Goal: Task Accomplishment & Management: Use online tool/utility

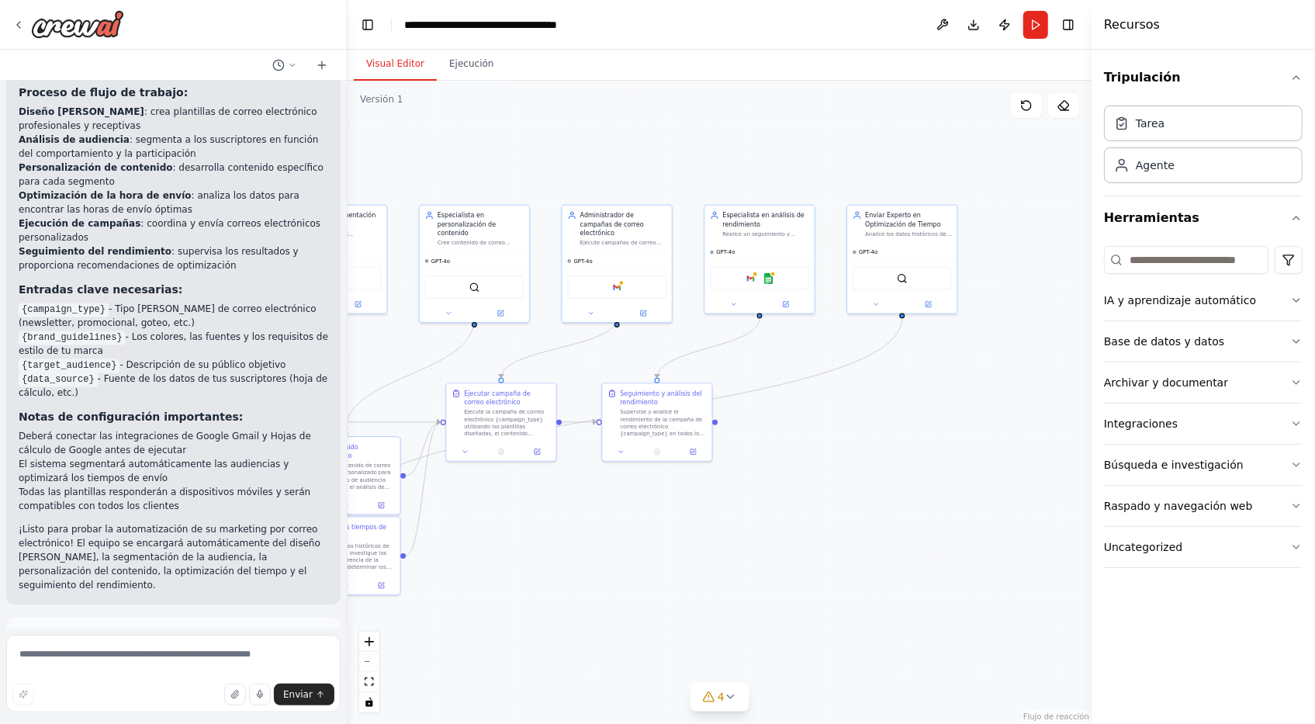
scroll to position [1992, 0]
click at [47, 630] on span "Sugerencia" at bounding box center [62, 636] width 52 height 12
click at [143, 696] on span "Automatización de ejecución" at bounding box center [180, 702] width 134 height 12
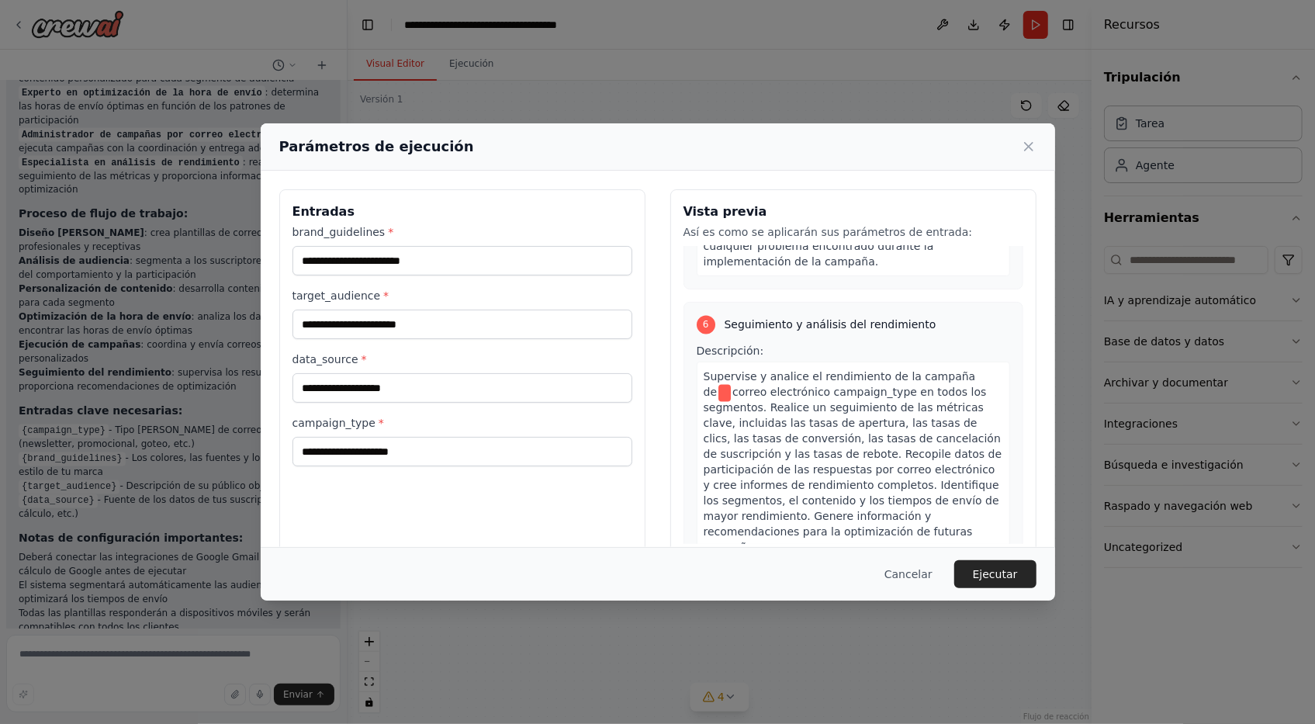
scroll to position [2109, 0]
click at [922, 595] on div "Cancelar Ejecutar" at bounding box center [658, 574] width 794 height 54
click at [923, 576] on button "Cancelar" at bounding box center [908, 574] width 73 height 28
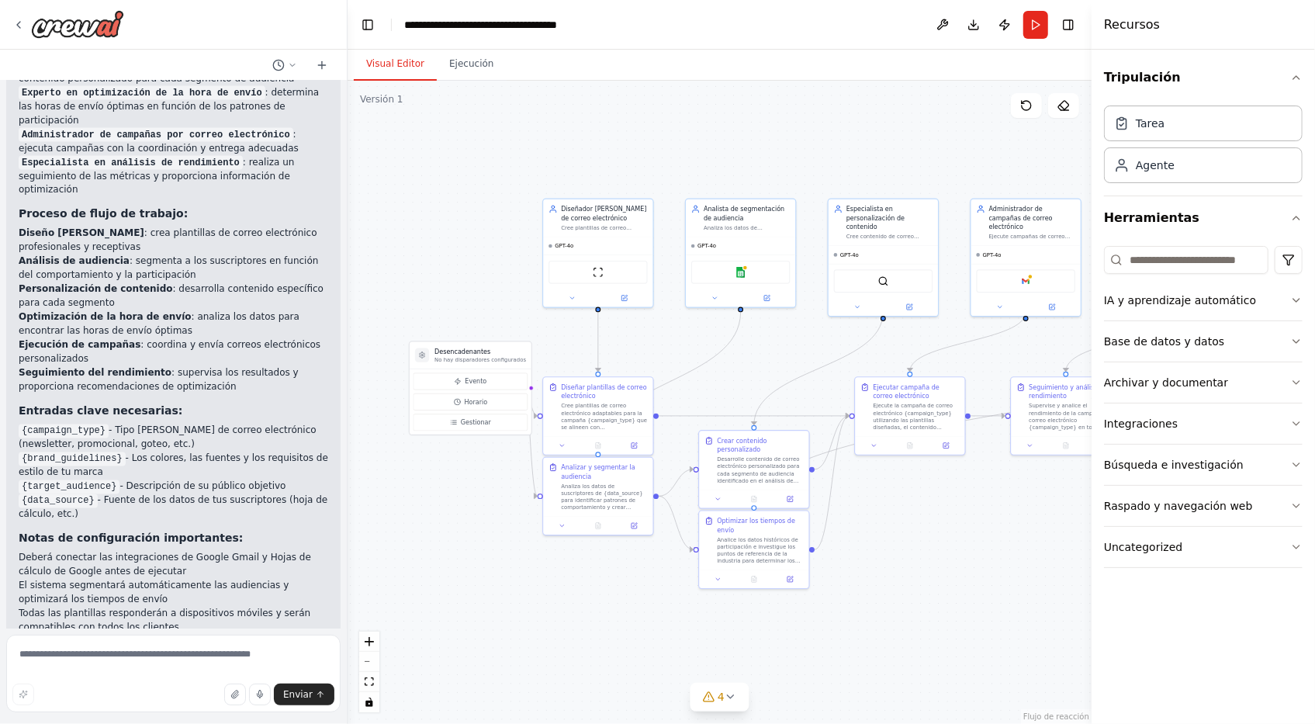
drag, startPoint x: 420, startPoint y: 153, endPoint x: 828, endPoint y: 147, distance: 408.8
click at [828, 147] on div ".deletable-edge-delete-btn { width: 20px; height: 20px; border: 0px solid #ffff…" at bounding box center [719, 402] width 744 height 643
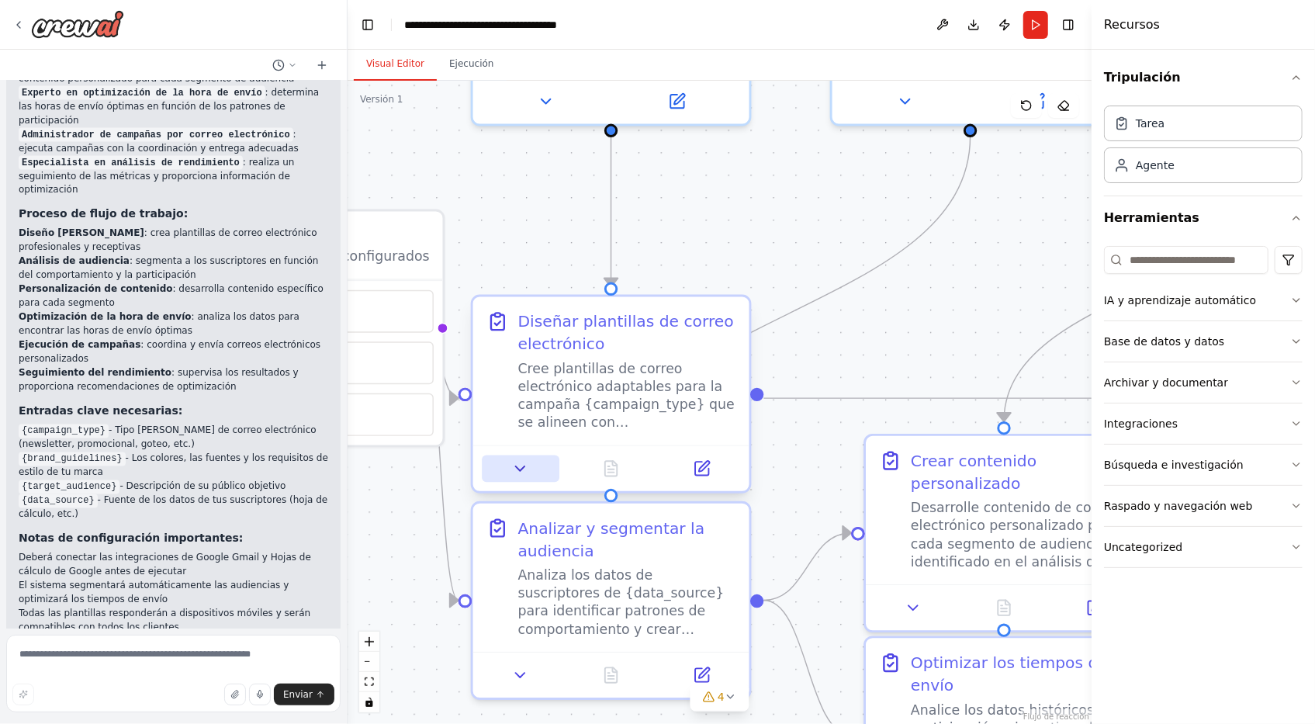
click at [515, 455] on button at bounding box center [520, 468] width 77 height 27
click at [526, 469] on icon at bounding box center [520, 468] width 18 height 18
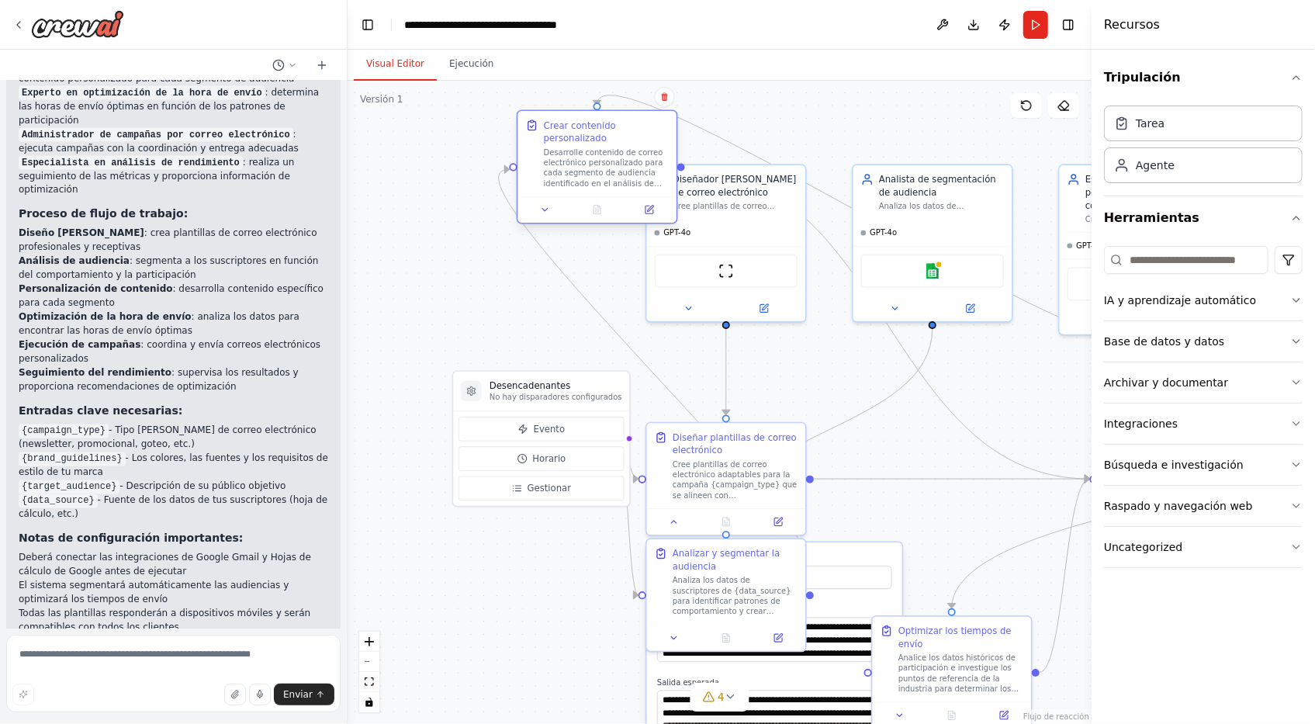
drag, startPoint x: 975, startPoint y: 458, endPoint x: 434, endPoint y: 154, distance: 620.6
click at [517, 154] on div "Crear contenido personalizado Desarrolle contenido de correo electrónico person…" at bounding box center [596, 153] width 158 height 85
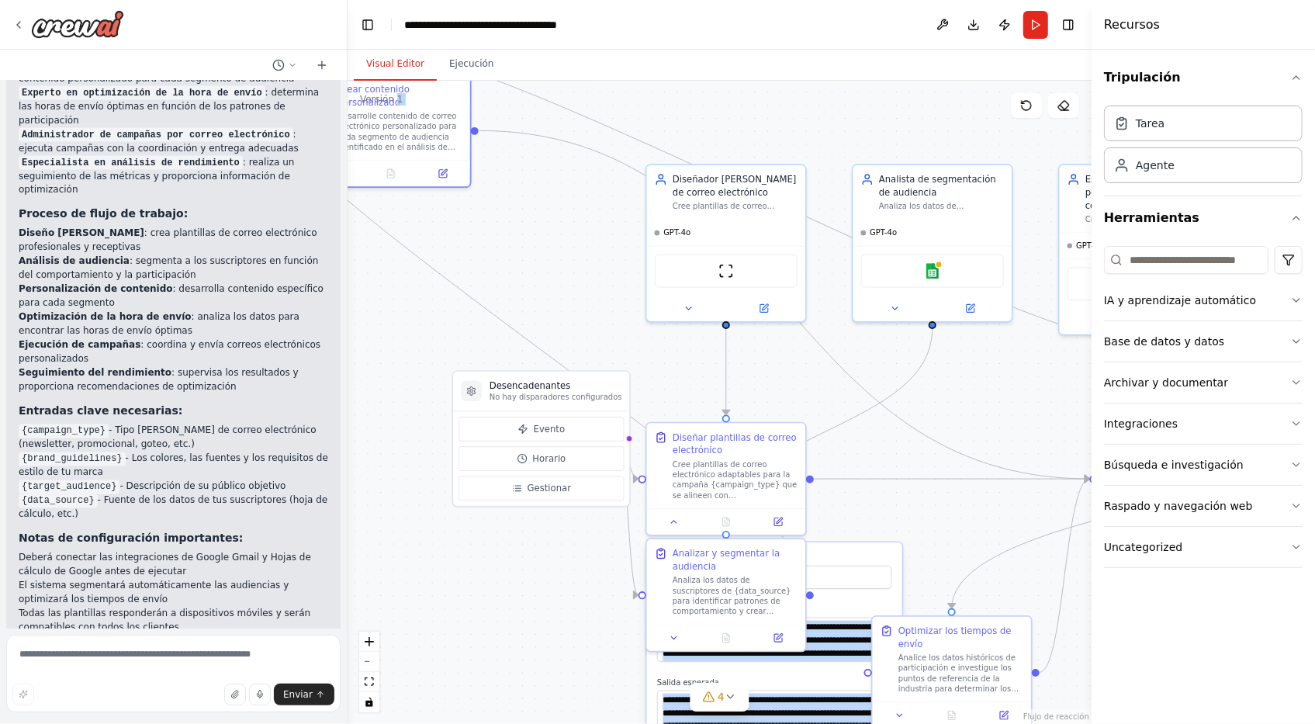
drag, startPoint x: 392, startPoint y: 102, endPoint x: 769, endPoint y: 340, distance: 446.2
click at [769, 340] on div "Versión 1 Show Tools Hide Agents .deletable-edge-delete-btn { width: 20px; heig…" at bounding box center [719, 402] width 744 height 643
click at [509, 261] on div ".deletable-edge-delete-btn { width: 20px; height: 20px; border: 0px solid #ffff…" at bounding box center [719, 402] width 744 height 643
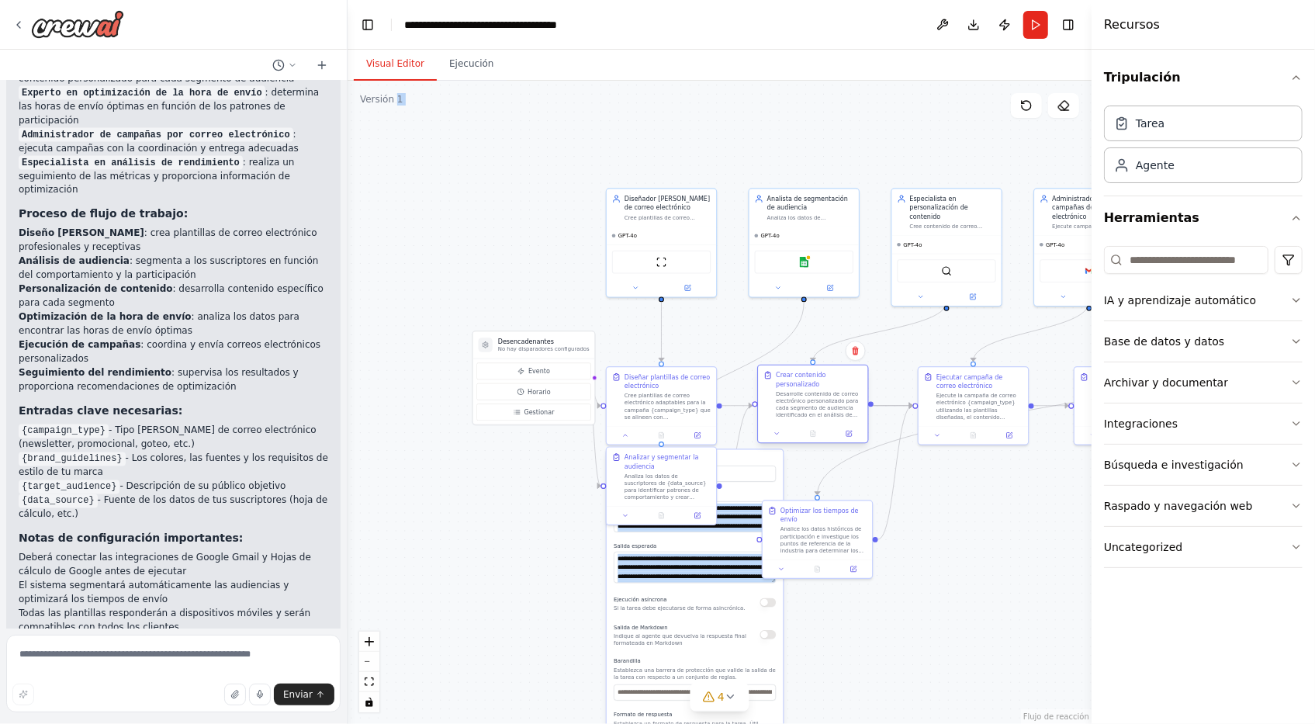
drag, startPoint x: 418, startPoint y: 125, endPoint x: 802, endPoint y: 365, distance: 453.0
click at [800, 368] on div "Crear contenido personalizado Desarrolle contenido de correo electrónico person…" at bounding box center [812, 394] width 109 height 59
click at [883, 631] on div ".deletable-edge-delete-btn { width: 20px; height: 20px; border: 0px solid #ffff…" at bounding box center [719, 402] width 744 height 643
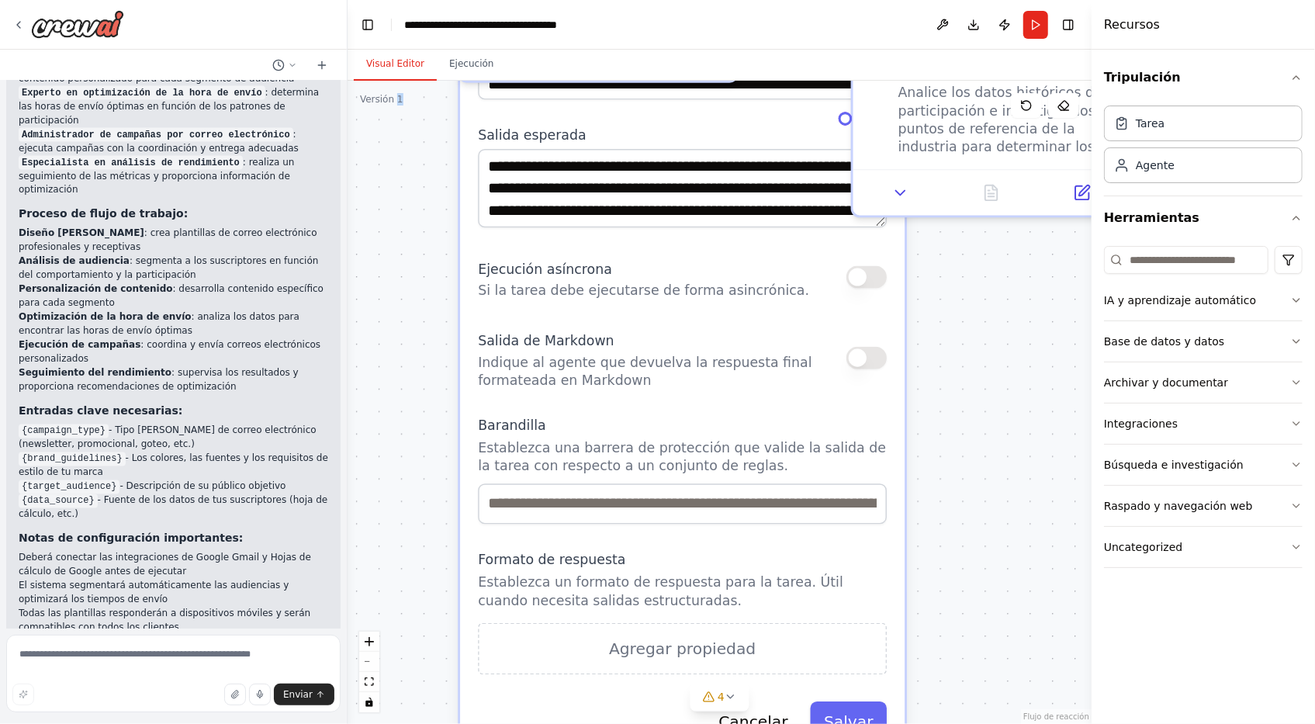
drag, startPoint x: 917, startPoint y: 652, endPoint x: 942, endPoint y: 282, distance: 370.8
click at [942, 282] on div ".deletable-edge-delete-btn { width: 20px; height: 20px; border: 0px solid #ffff…" at bounding box center [719, 402] width 744 height 643
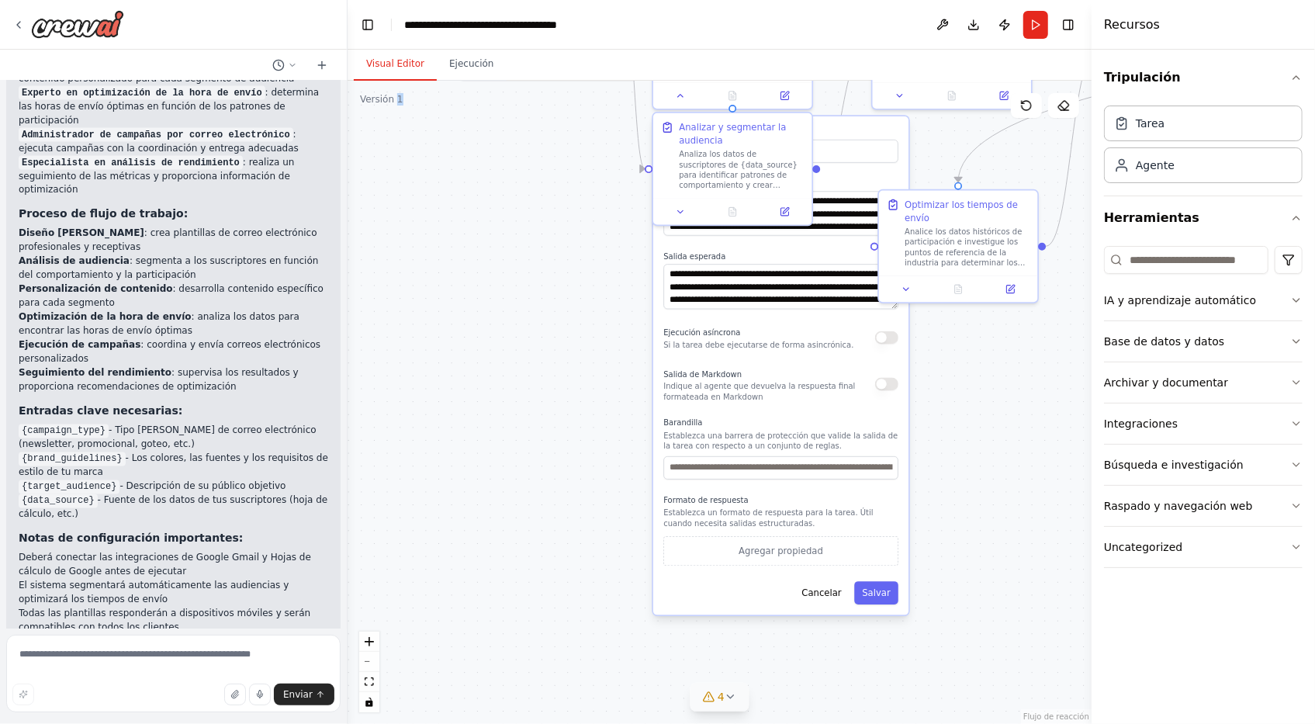
click at [724, 700] on icon at bounding box center [730, 696] width 12 height 12
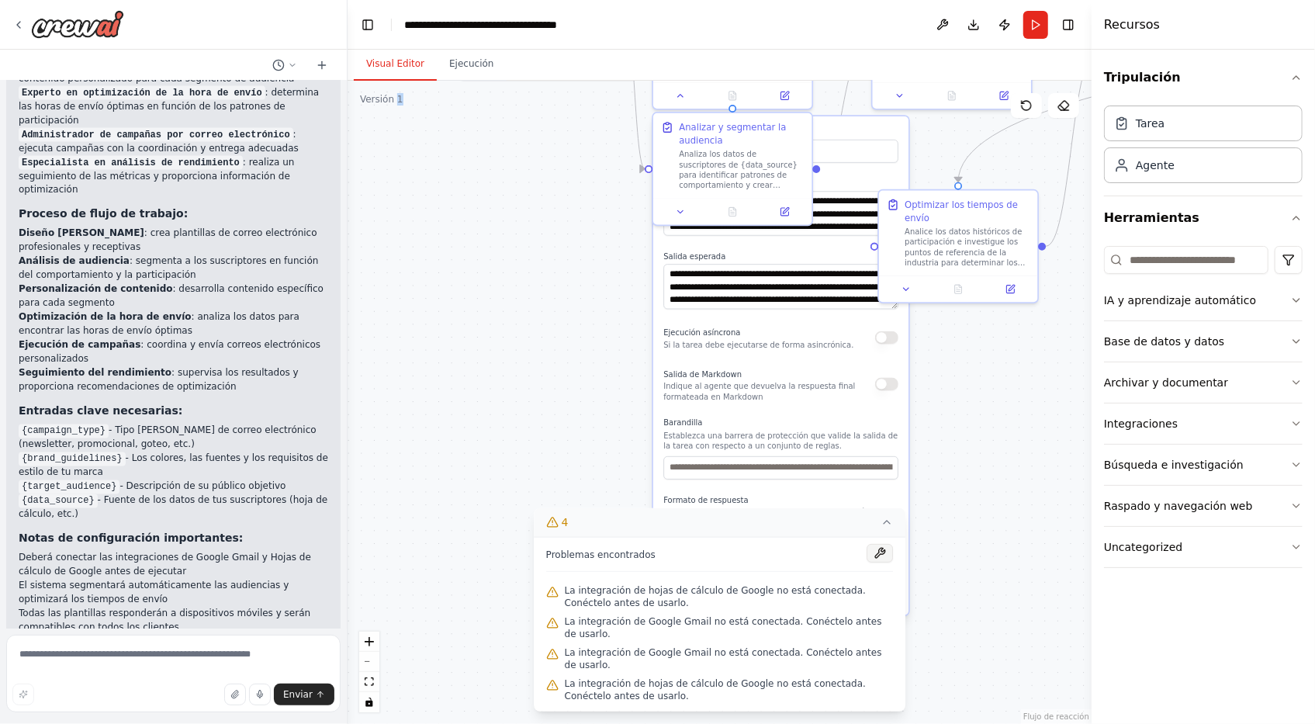
click at [884, 562] on button at bounding box center [879, 553] width 26 height 19
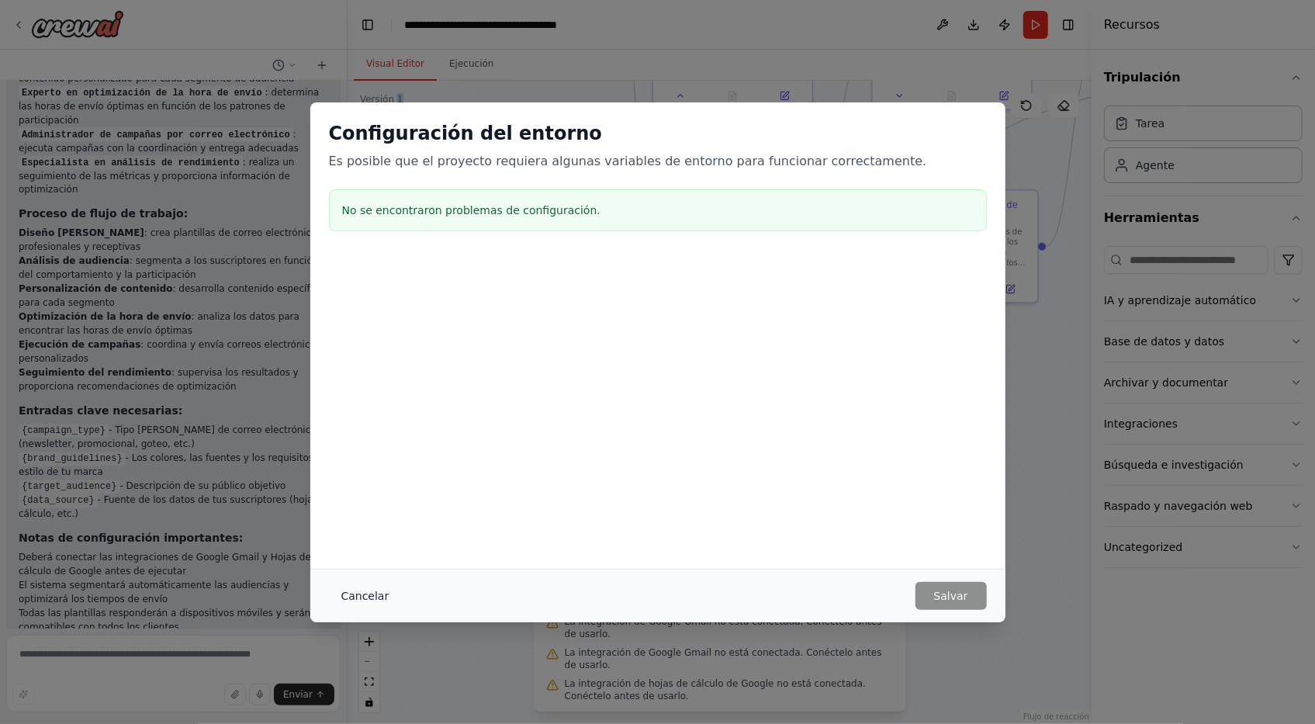
click at [386, 592] on button "Cancelar" at bounding box center [365, 596] width 73 height 28
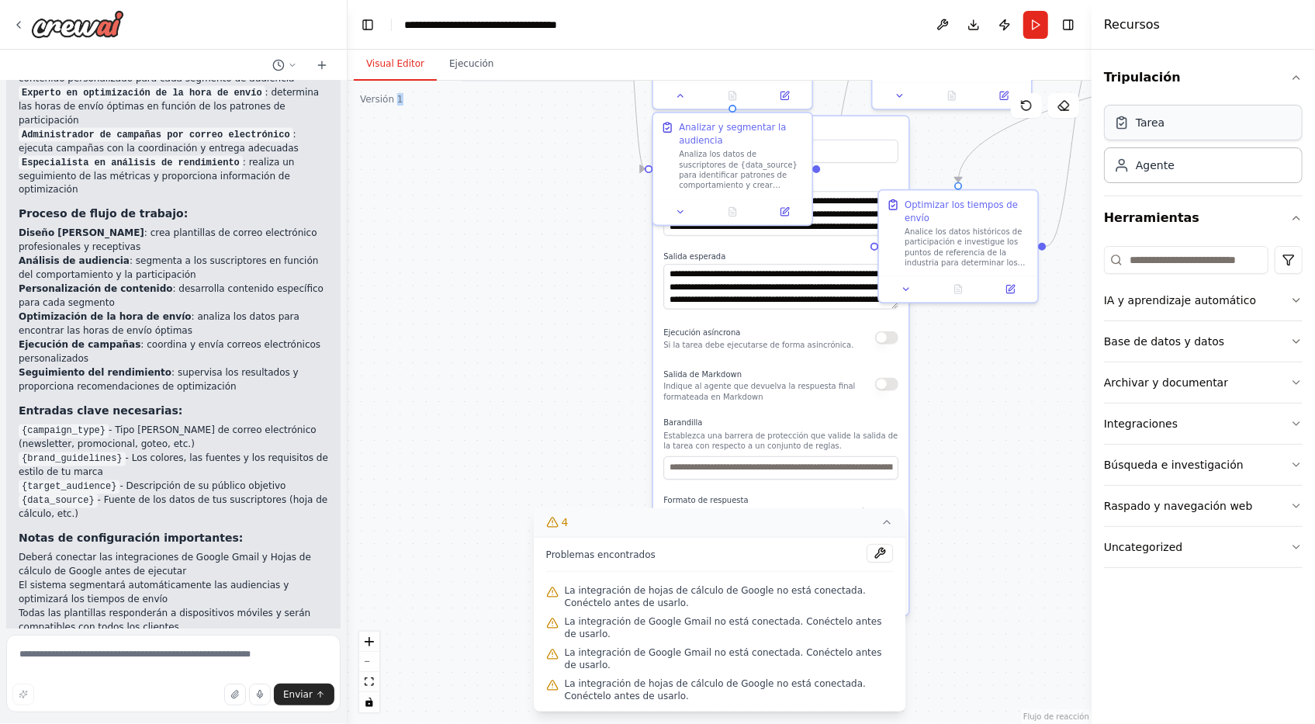
click at [1205, 131] on div "Tarea" at bounding box center [1203, 123] width 199 height 36
click at [1303, 297] on div "Tripulación Tarea Agente Herramientas IA y aprendizaje automático Base de datos…" at bounding box center [1202, 387] width 223 height 674
click at [1288, 295] on button "IA y aprendizaje automático" at bounding box center [1203, 300] width 199 height 40
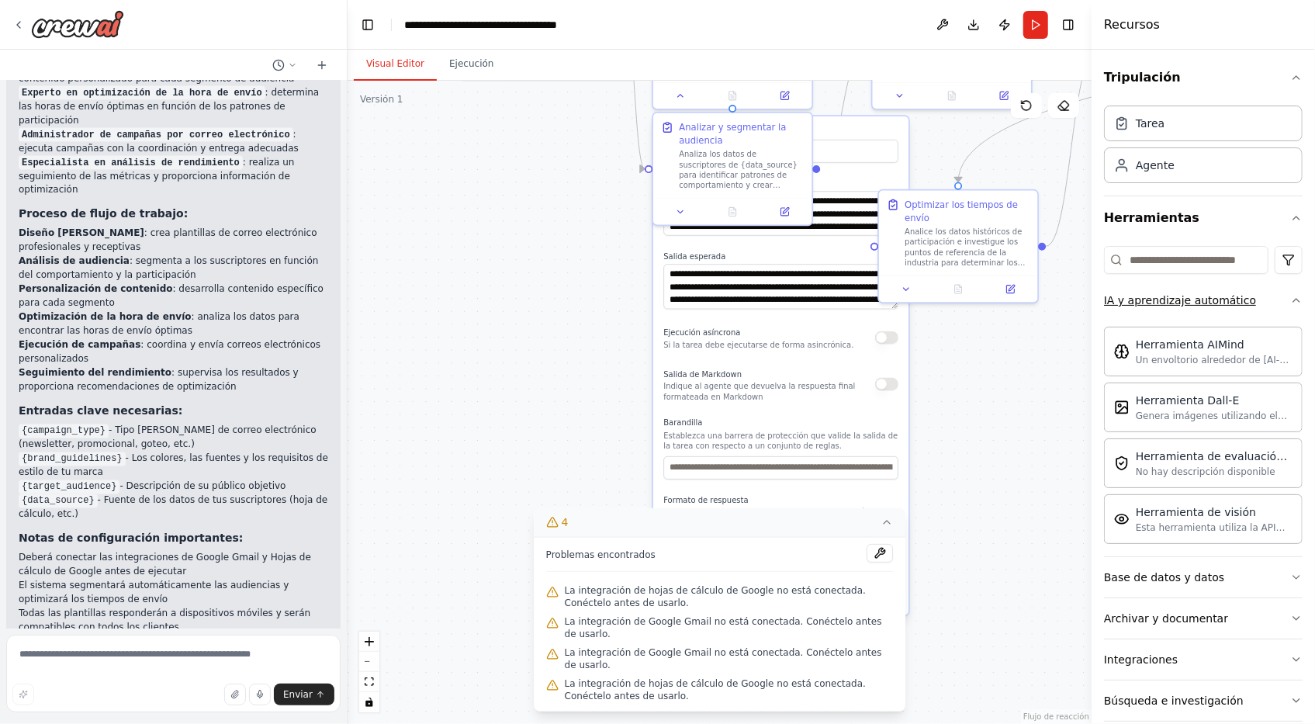
click at [1290, 295] on icon "button" at bounding box center [1296, 300] width 12 height 12
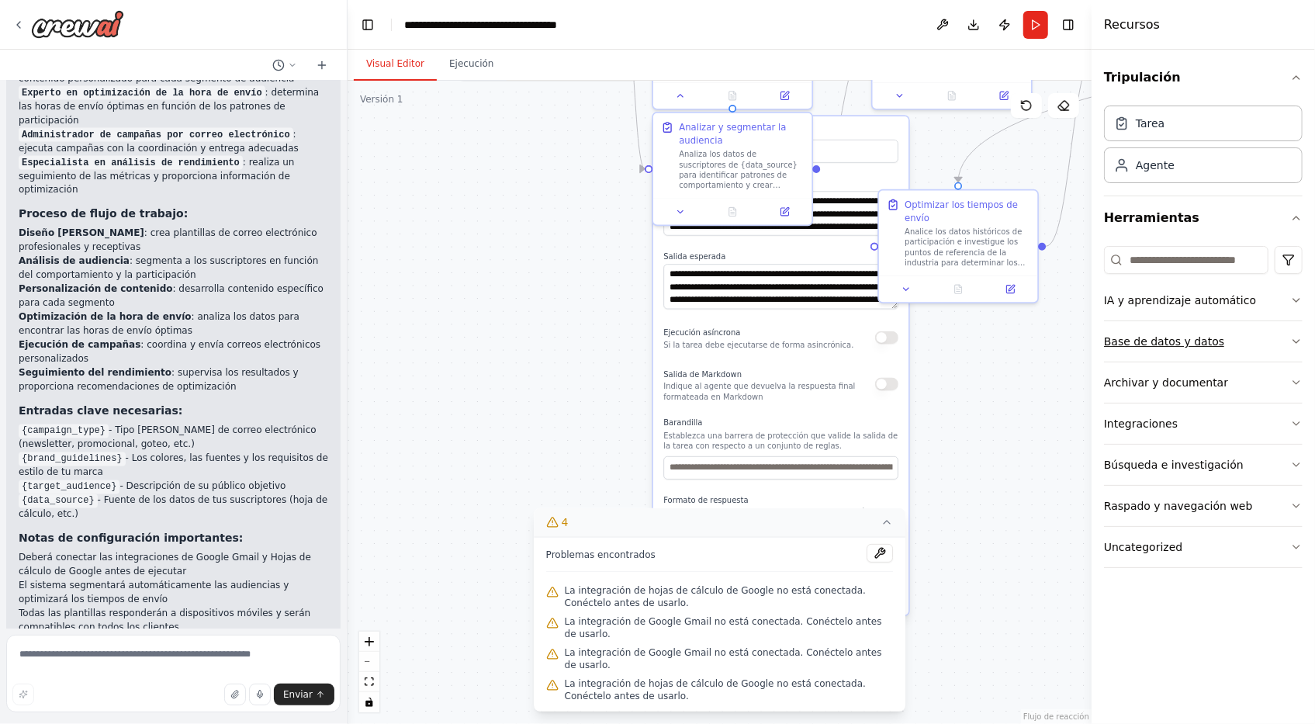
click at [1300, 337] on icon "button" at bounding box center [1296, 341] width 12 height 12
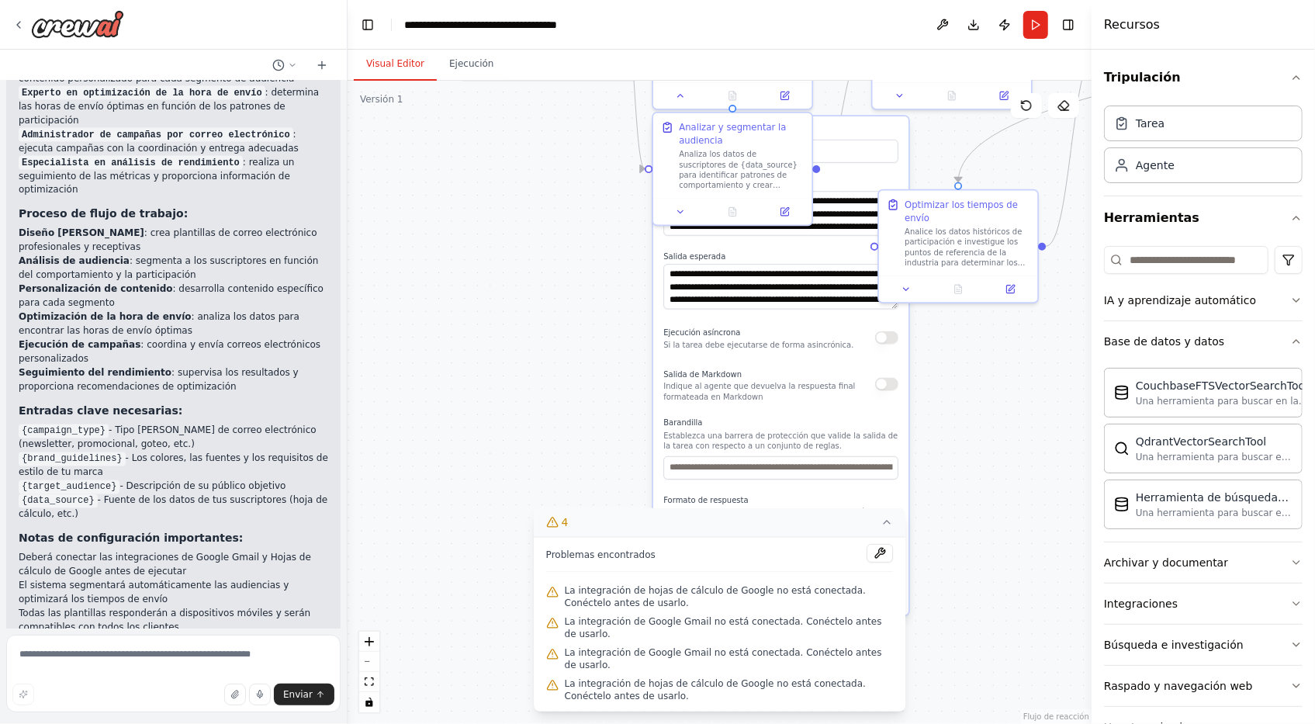
click at [1298, 337] on div "Tripulación Tarea Agente Herramientas IA y aprendizaje automático Base de datos…" at bounding box center [1202, 387] width 223 height 674
click at [1290, 340] on icon "button" at bounding box center [1296, 341] width 12 height 12
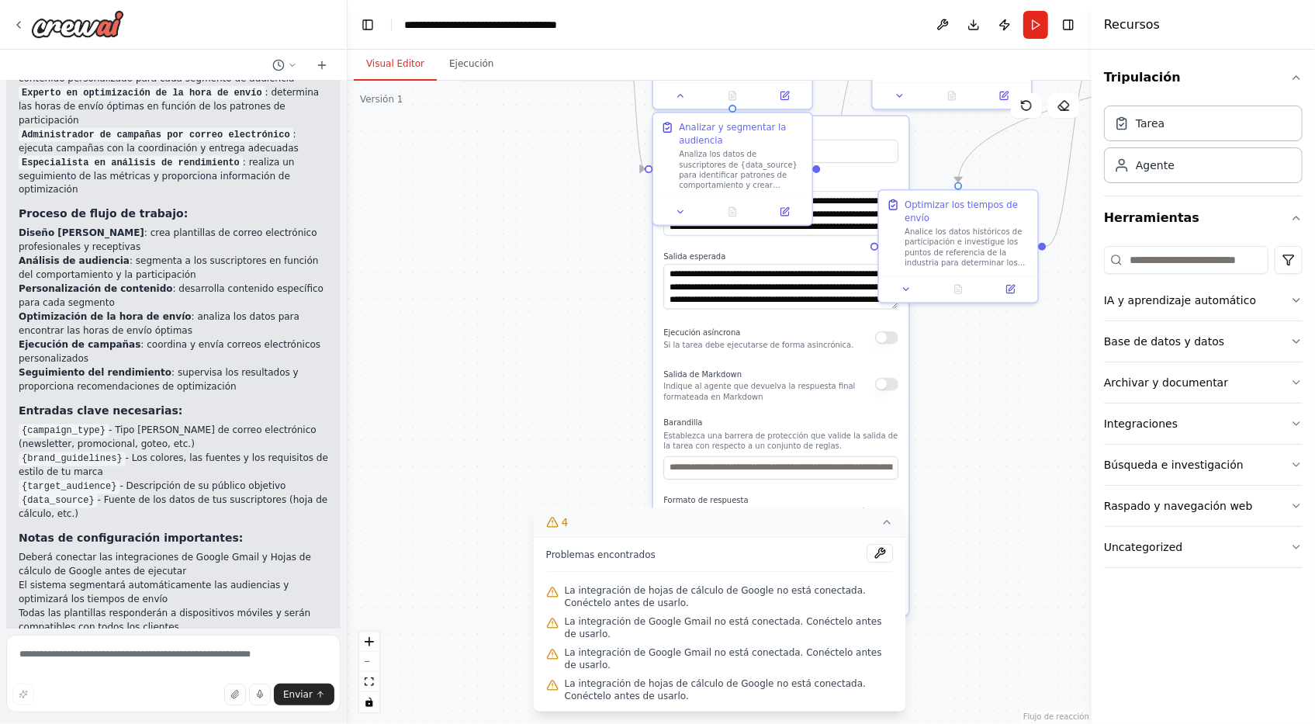
click at [853, 188] on div "**********" at bounding box center [780, 206] width 235 height 57
click at [858, 179] on label "Descripción" at bounding box center [780, 183] width 235 height 10
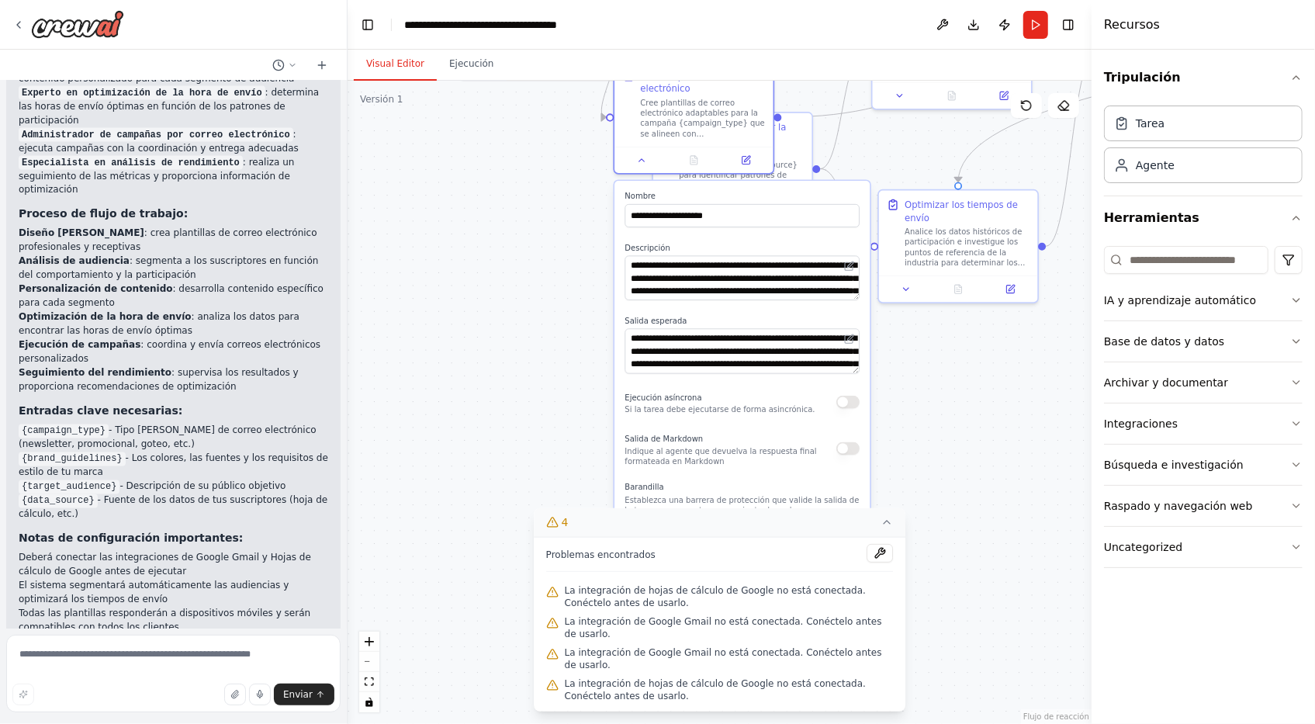
drag, startPoint x: 858, startPoint y: 178, endPoint x: 817, endPoint y: 247, distance: 80.6
click at [817, 247] on label "Descripción" at bounding box center [742, 248] width 235 height 10
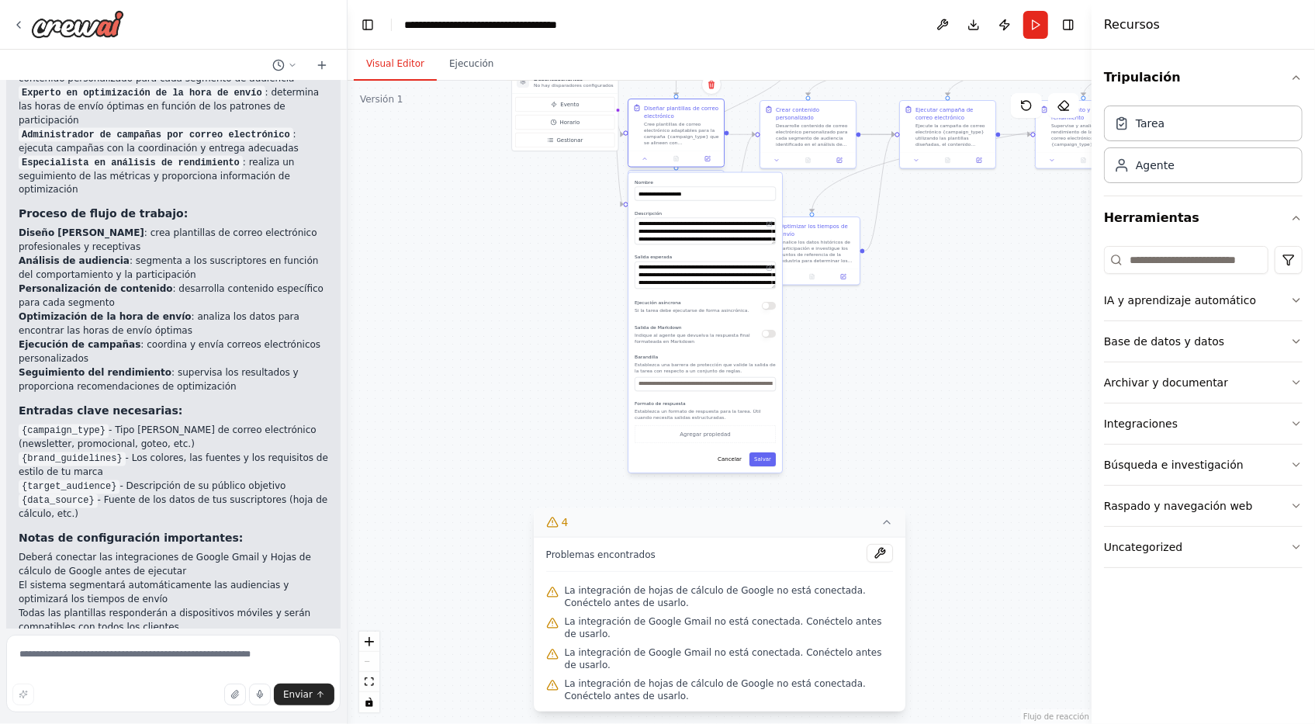
drag, startPoint x: 642, startPoint y: 150, endPoint x: 664, endPoint y: 130, distance: 29.6
click at [664, 130] on div "Cree plantillas de correo electrónico adaptables para la campaña {campaign_type…" at bounding box center [681, 133] width 75 height 25
click at [647, 168] on div ".deletable-edge-delete-btn { width: 20px; height: 20px; border: 0px solid #ffff…" at bounding box center [719, 402] width 744 height 643
click at [641, 158] on button at bounding box center [644, 158] width 26 height 9
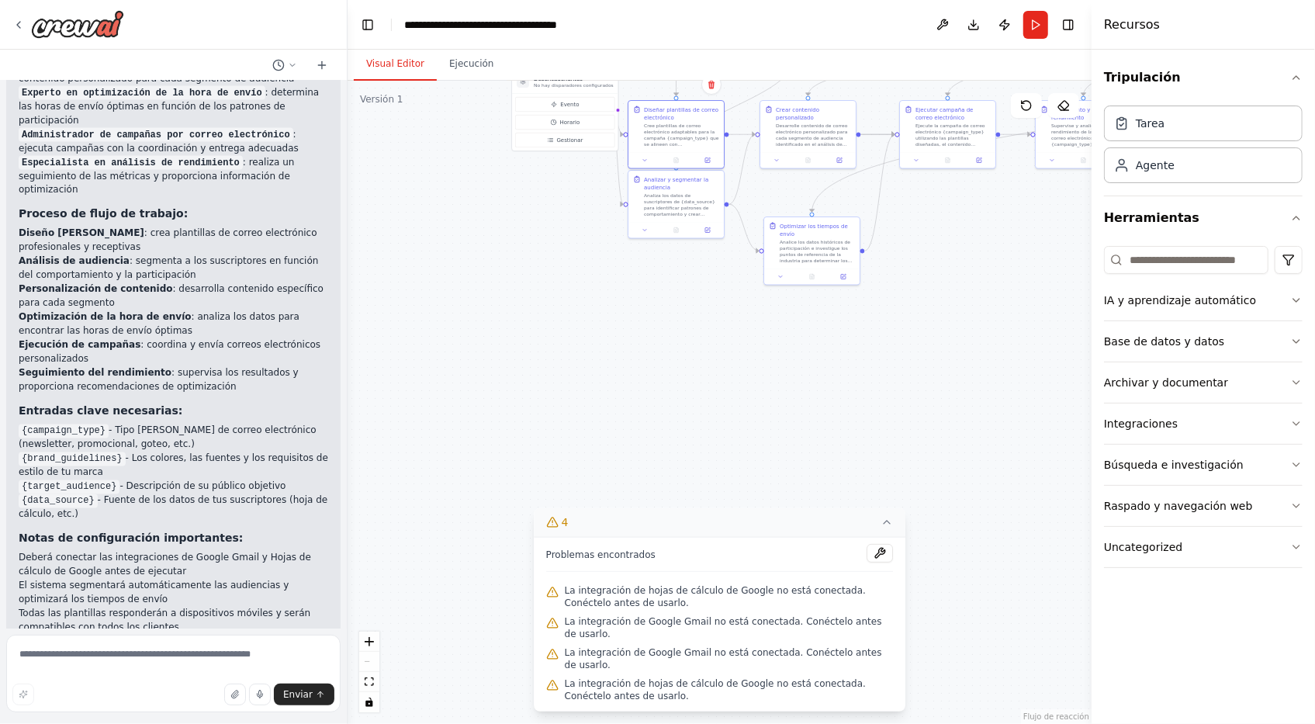
click at [547, 224] on div ".deletable-edge-delete-btn { width: 20px; height: 20px; border: 0px solid #ffff…" at bounding box center [719, 402] width 744 height 643
drag, startPoint x: 662, startPoint y: 233, endPoint x: 663, endPoint y: 282, distance: 48.1
click at [663, 282] on div at bounding box center [675, 275] width 95 height 16
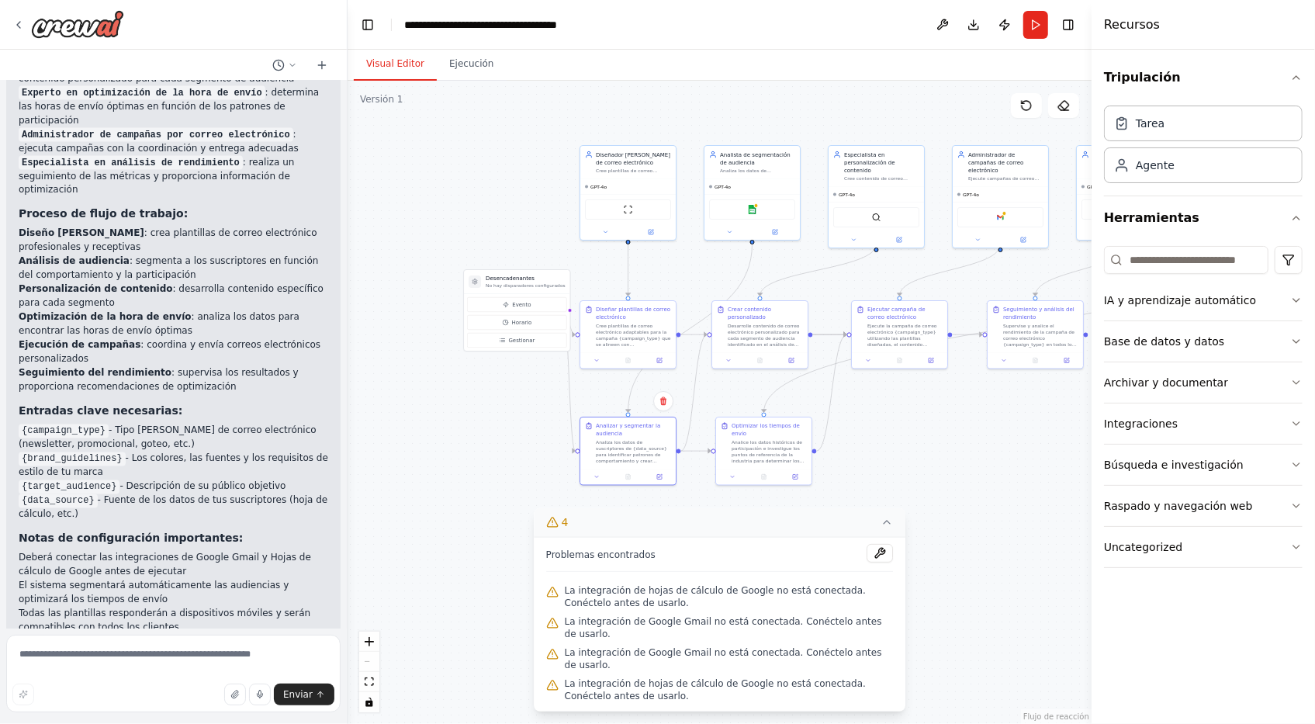
drag, startPoint x: 841, startPoint y: 347, endPoint x: 793, endPoint y: 547, distance: 205.8
click at [793, 547] on div "Versión 1 Show Tools Hide Agents .deletable-edge-delete-btn { width: 20px; heig…" at bounding box center [719, 402] width 744 height 643
click at [886, 349] on div "Ejecutar campaña de correo electrónico Ejecute la campaña de correo electrónico…" at bounding box center [899, 333] width 97 height 69
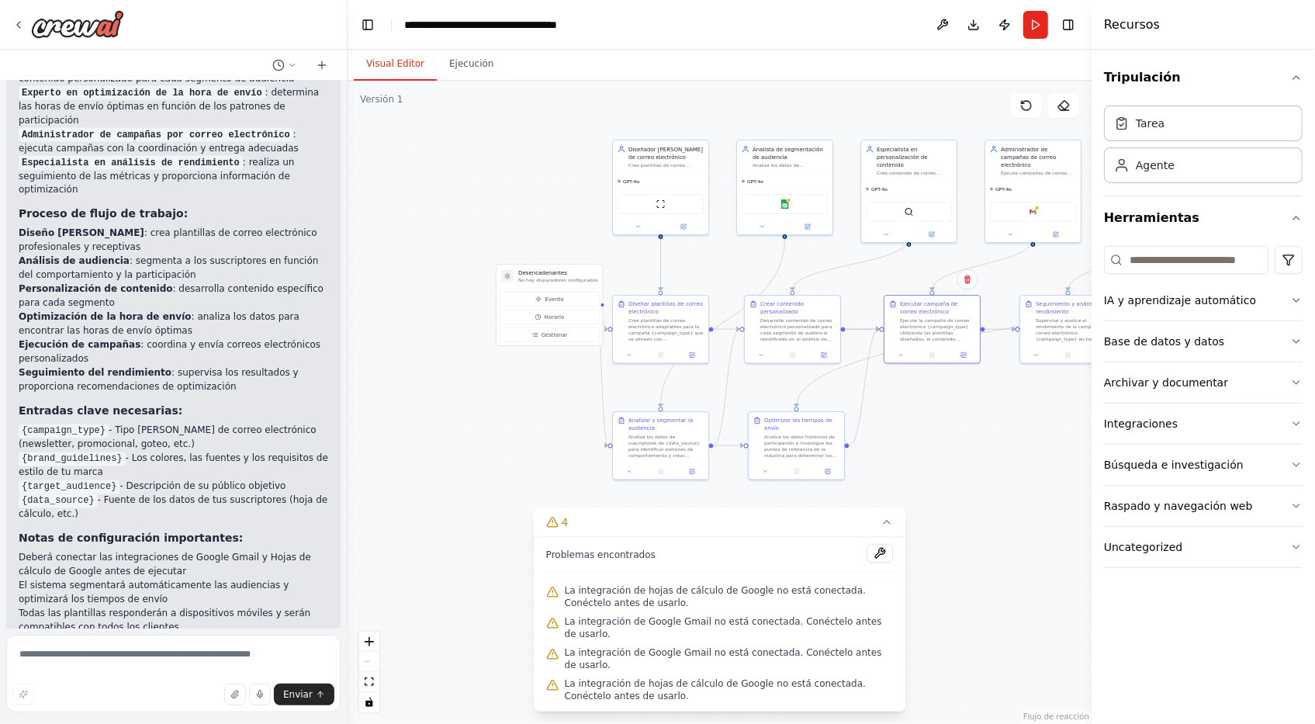
drag, startPoint x: 977, startPoint y: 478, endPoint x: 909, endPoint y: 441, distance: 77.4
click at [1008, 472] on div ".deletable-edge-delete-btn { width: 20px; height: 20px; border: 0px solid #ffff…" at bounding box center [719, 402] width 744 height 643
click at [942, 26] on button at bounding box center [942, 25] width 25 height 28
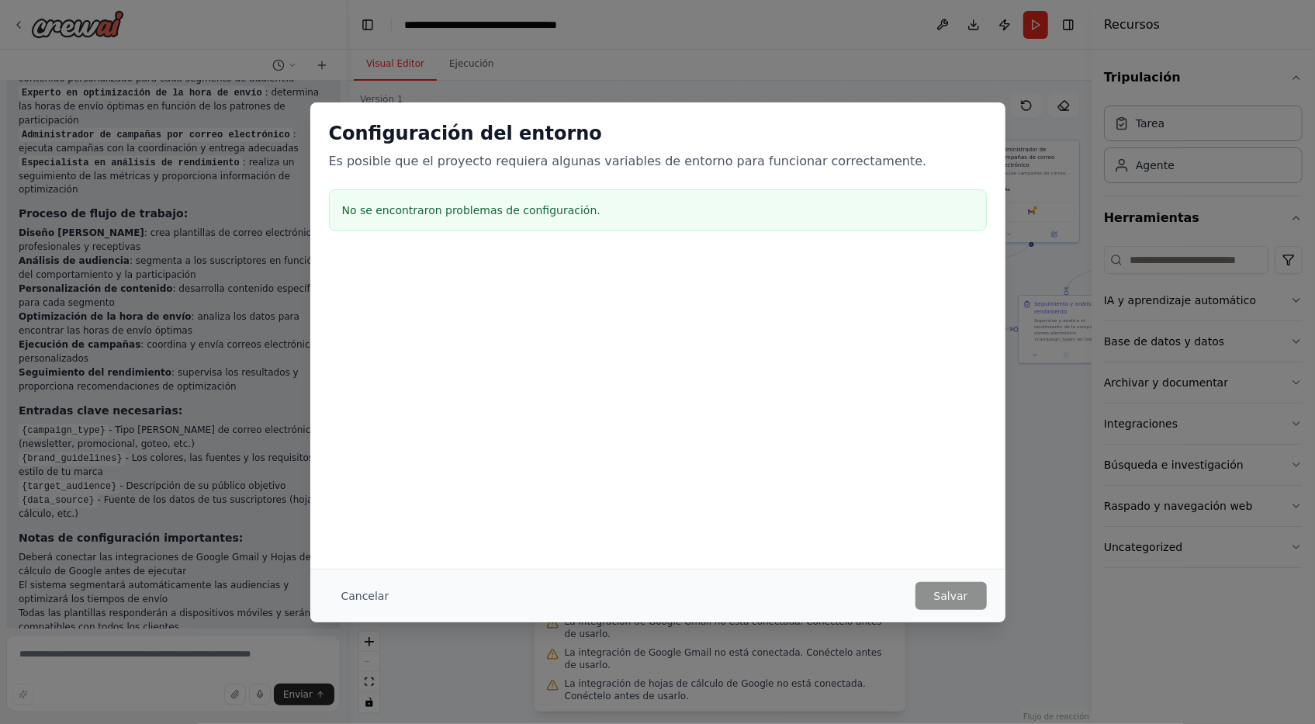
click at [926, 81] on div "Configuración del entorno Es posible que el proyecto requiera algunas variables…" at bounding box center [657, 362] width 1315 height 724
click at [380, 598] on button "Cancelar" at bounding box center [365, 596] width 73 height 28
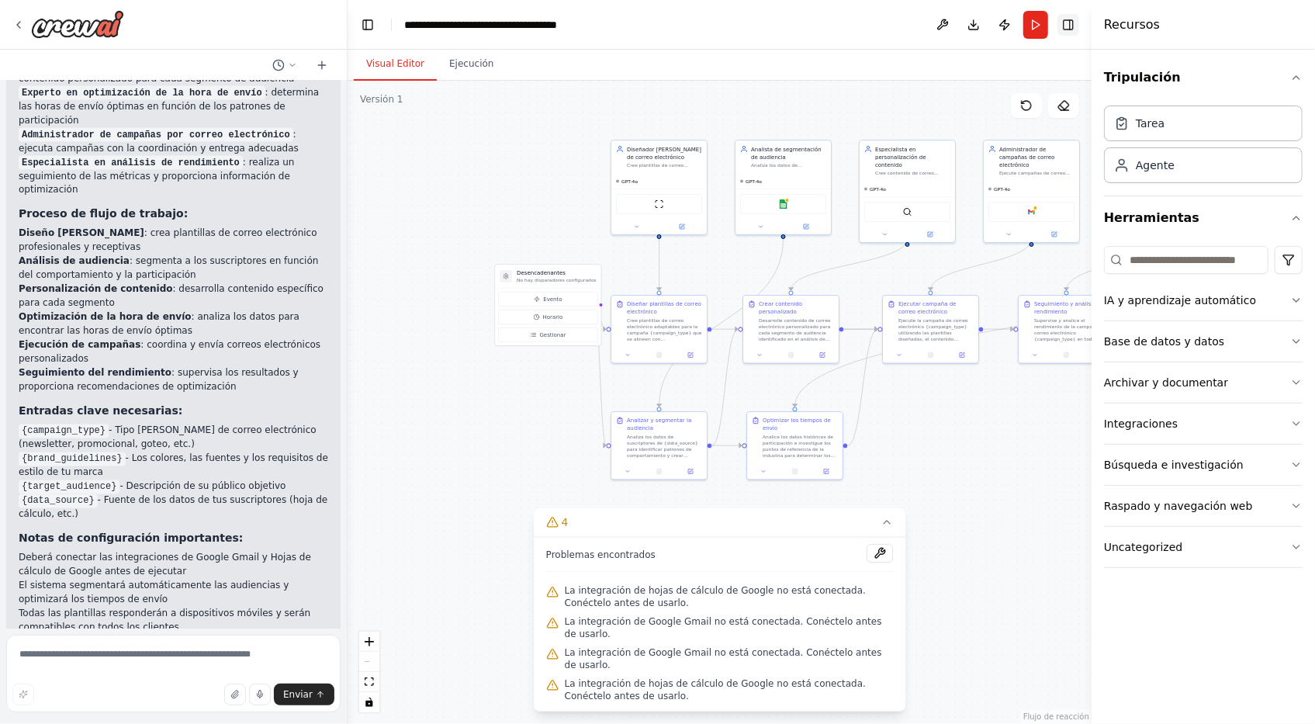
click at [1071, 24] on button "Alternar barra lateral derecha" at bounding box center [1068, 25] width 22 height 22
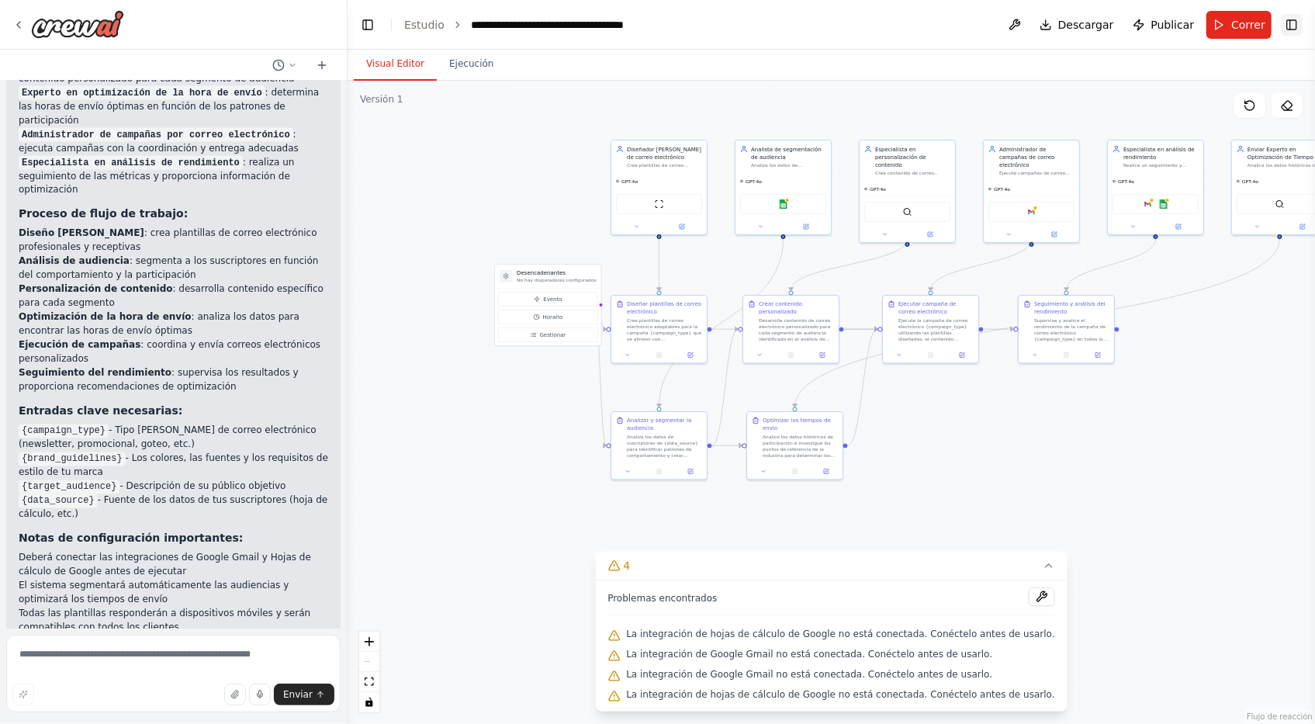
click at [1301, 33] on button "Alternar barra lateral derecha" at bounding box center [1291, 25] width 22 height 22
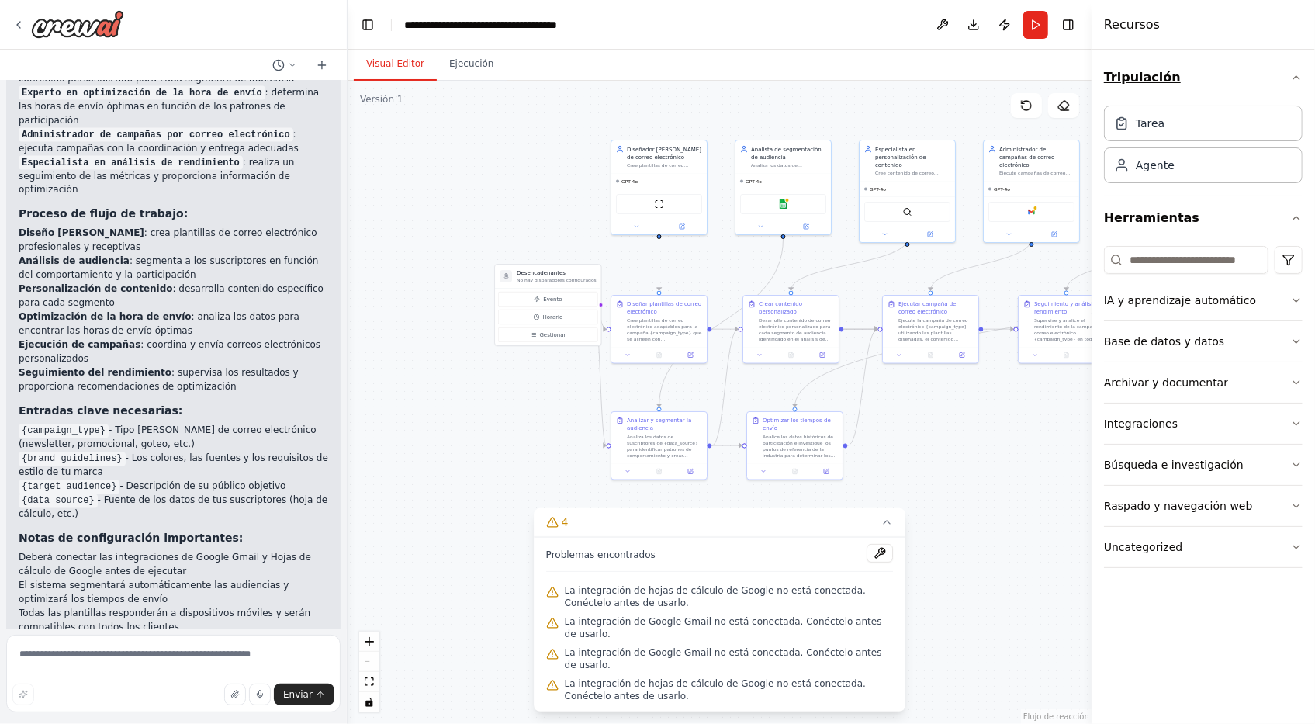
click at [1294, 69] on button "Tripulación" at bounding box center [1203, 77] width 199 height 43
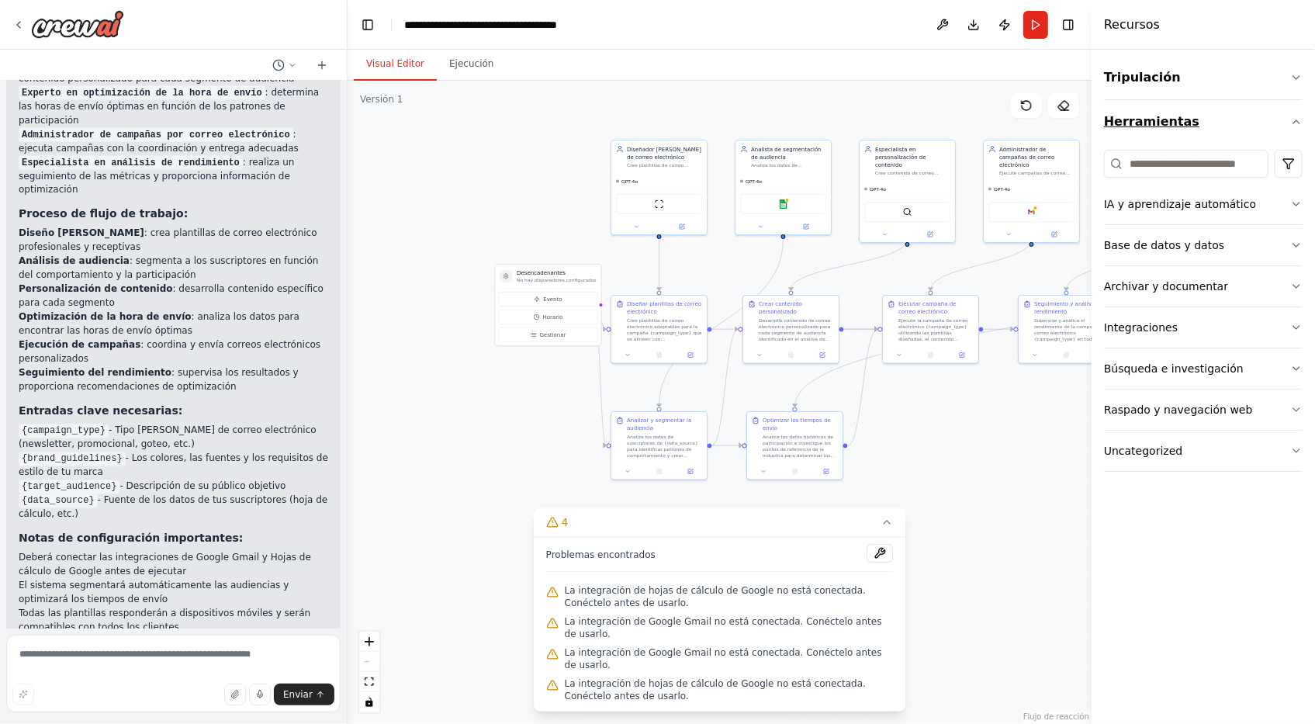
click at [1297, 121] on icon "button" at bounding box center [1296, 121] width 6 height 3
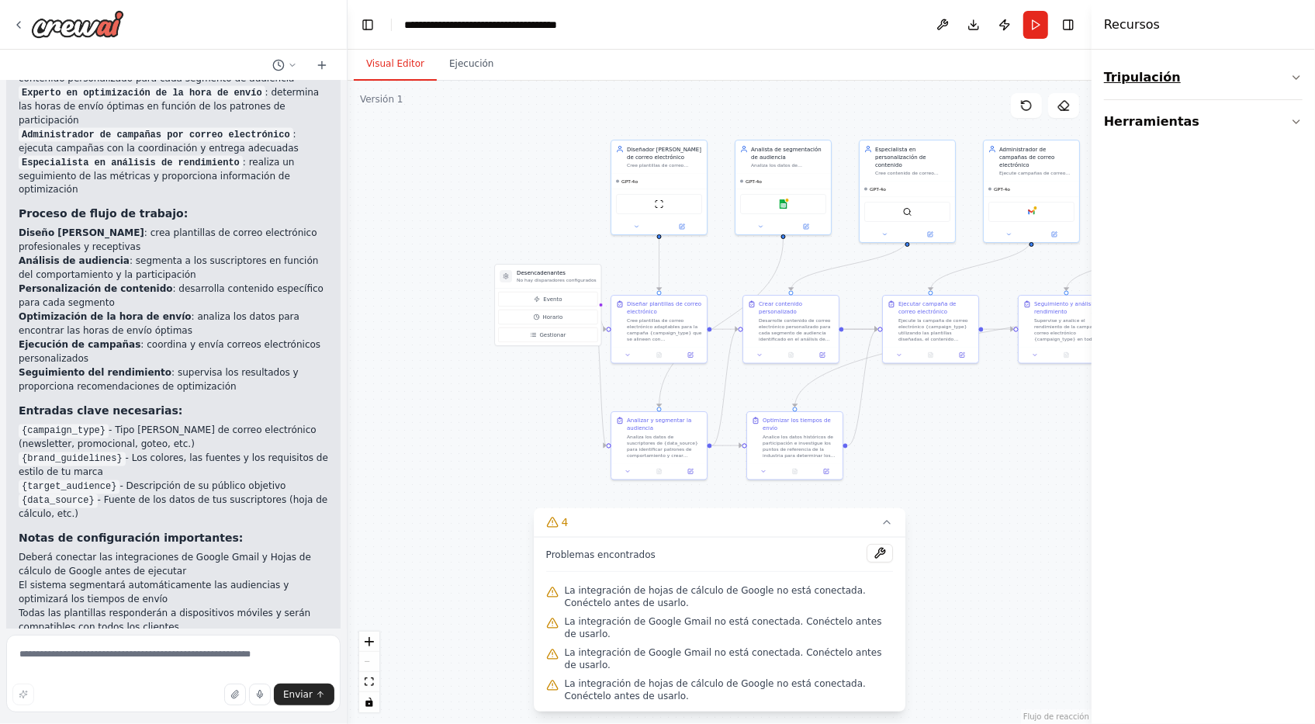
click at [1297, 76] on icon "button" at bounding box center [1296, 77] width 12 height 12
click at [1191, 123] on div "Tarea" at bounding box center [1203, 123] width 199 height 36
click at [1175, 174] on div "Agente" at bounding box center [1203, 165] width 199 height 36
click at [1295, 74] on icon "button" at bounding box center [1296, 77] width 12 height 12
click at [1004, 22] on button "Publicar" at bounding box center [1004, 25] width 25 height 28
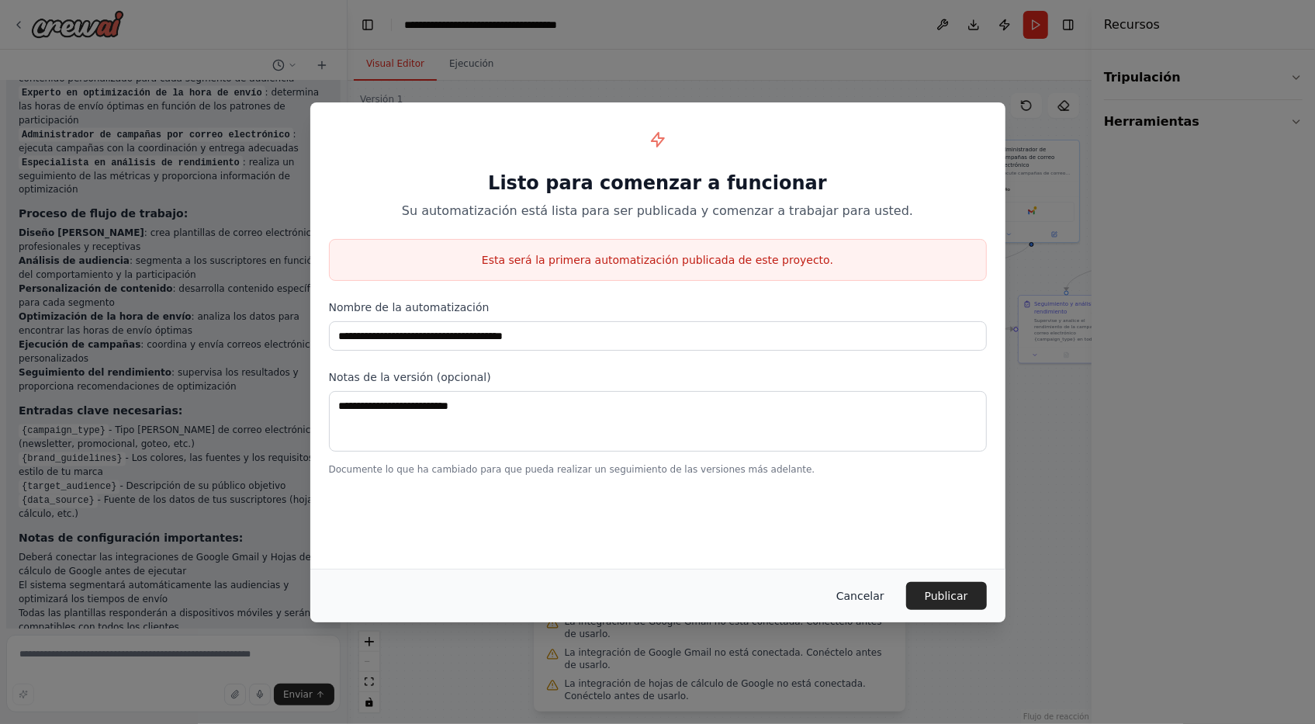
click at [869, 593] on button "Cancelar" at bounding box center [860, 596] width 73 height 28
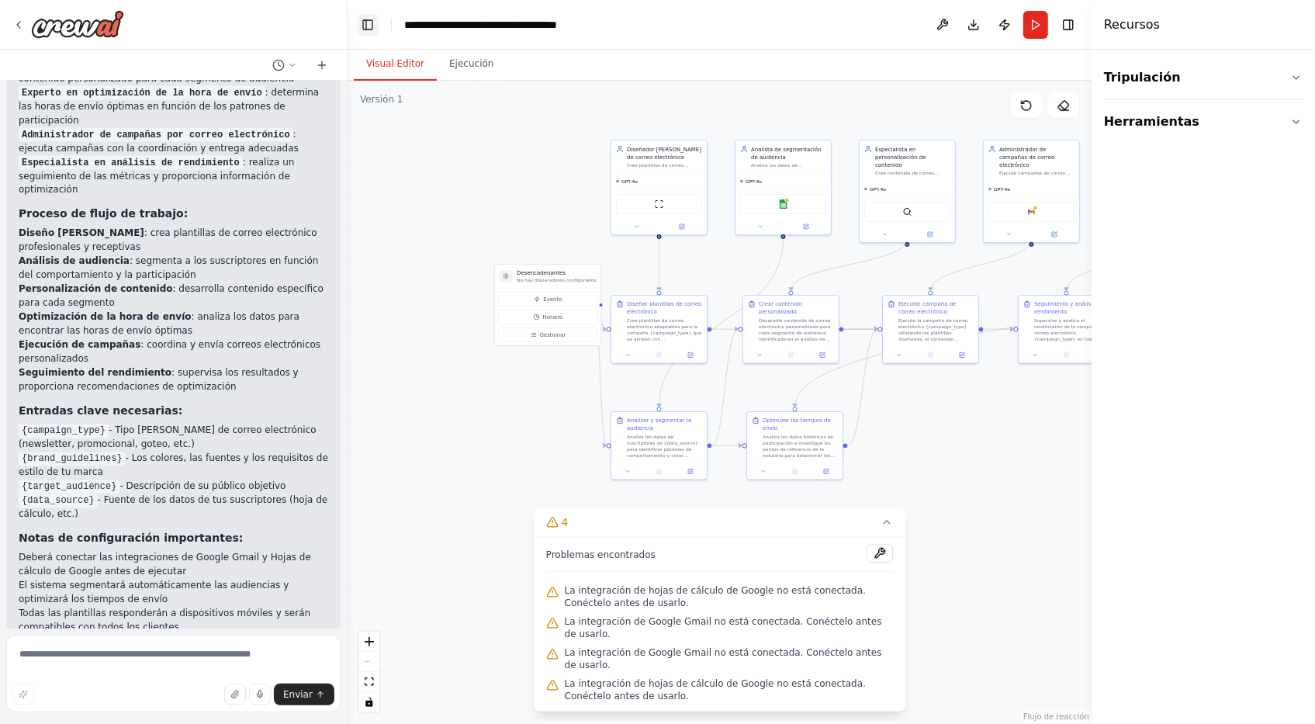
click at [365, 26] on button "Alternar barra lateral izquierda" at bounding box center [368, 25] width 22 height 22
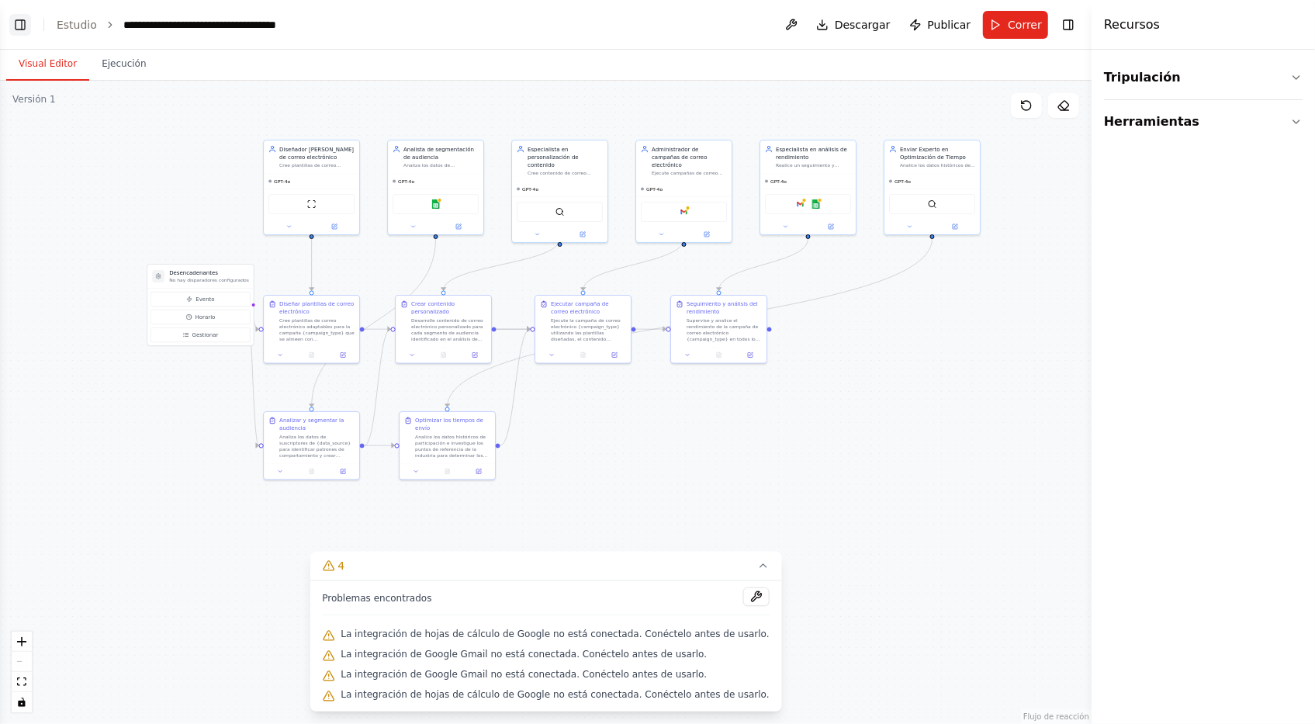
click at [11, 27] on button "Alternar barra lateral izquierda" at bounding box center [20, 25] width 22 height 22
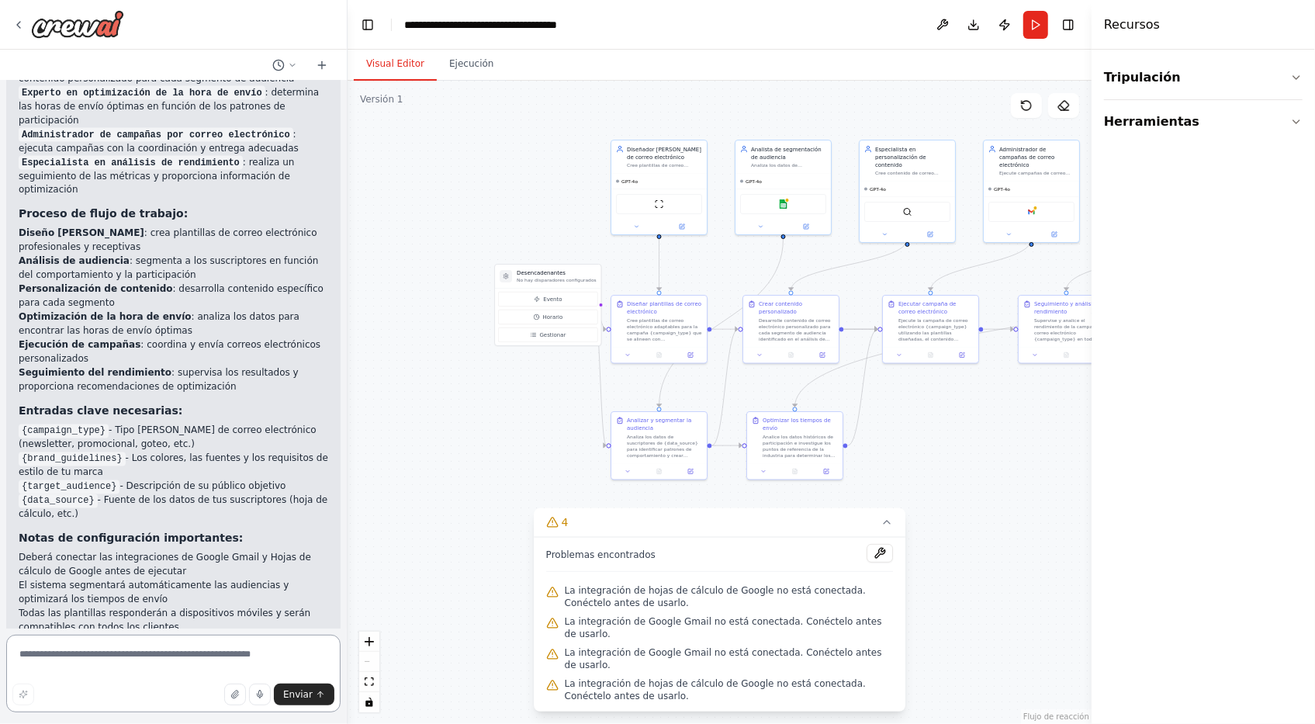
click at [158, 662] on textarea at bounding box center [173, 673] width 334 height 78
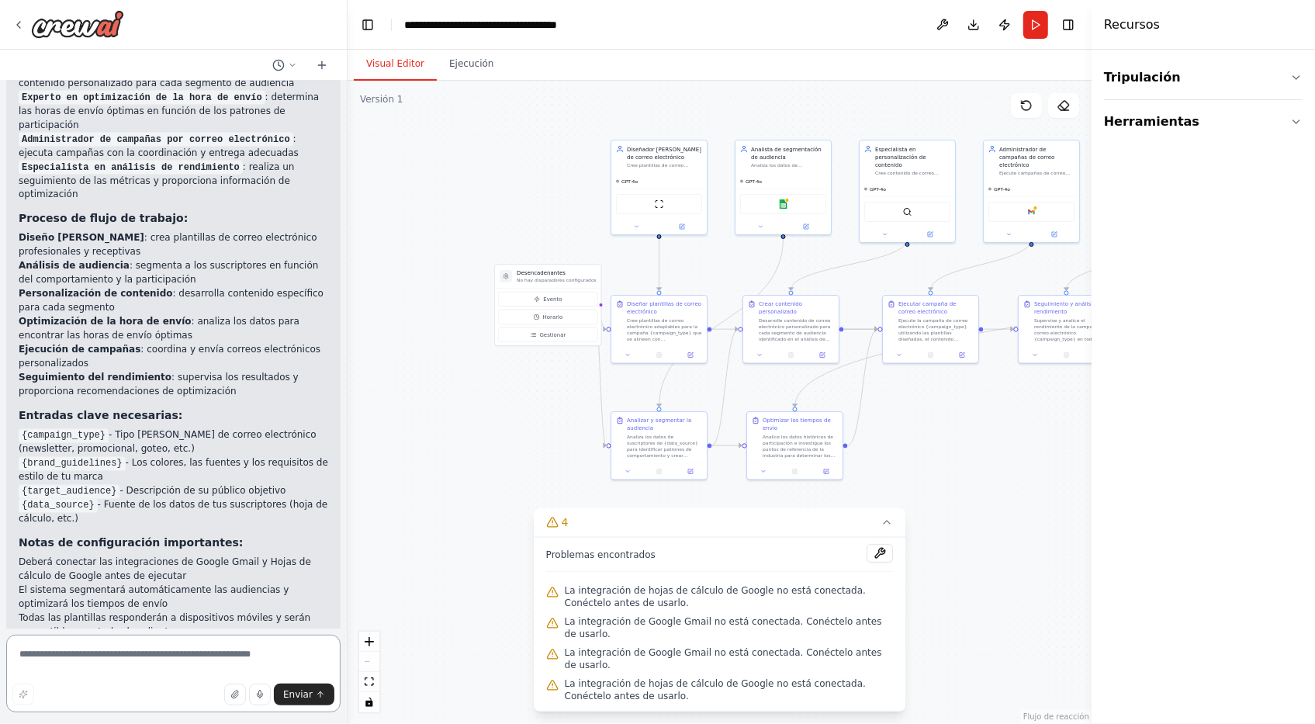
scroll to position [1868, 0]
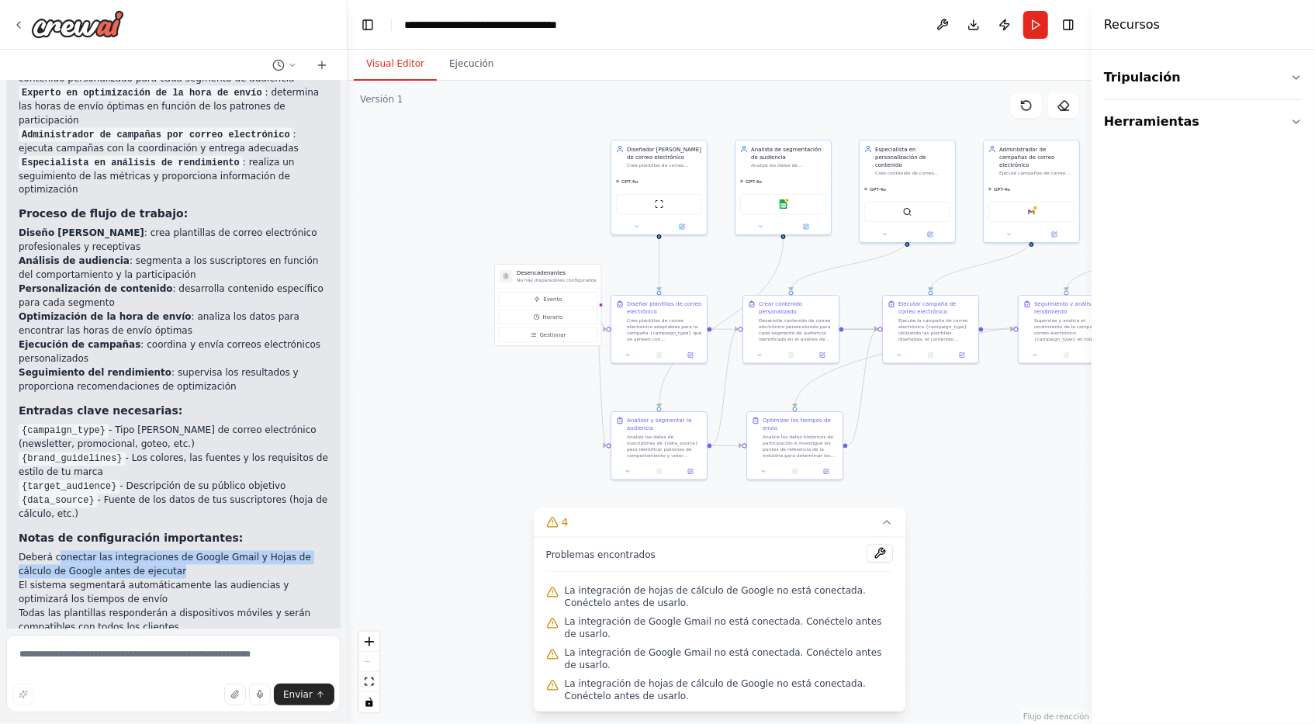
drag, startPoint x: 53, startPoint y: 458, endPoint x: 141, endPoint y: 470, distance: 89.3
click at [141, 551] on li "Deberá conectar las integraciones de Google Gmail y Hojas de cálculo de Google …" at bounding box center [173, 565] width 309 height 28
copy li "onectar las integraciones de Google Gmail y Hojas de cálculo de Google antes de…"
click at [223, 658] on textarea at bounding box center [173, 673] width 334 height 78
paste textarea "**********"
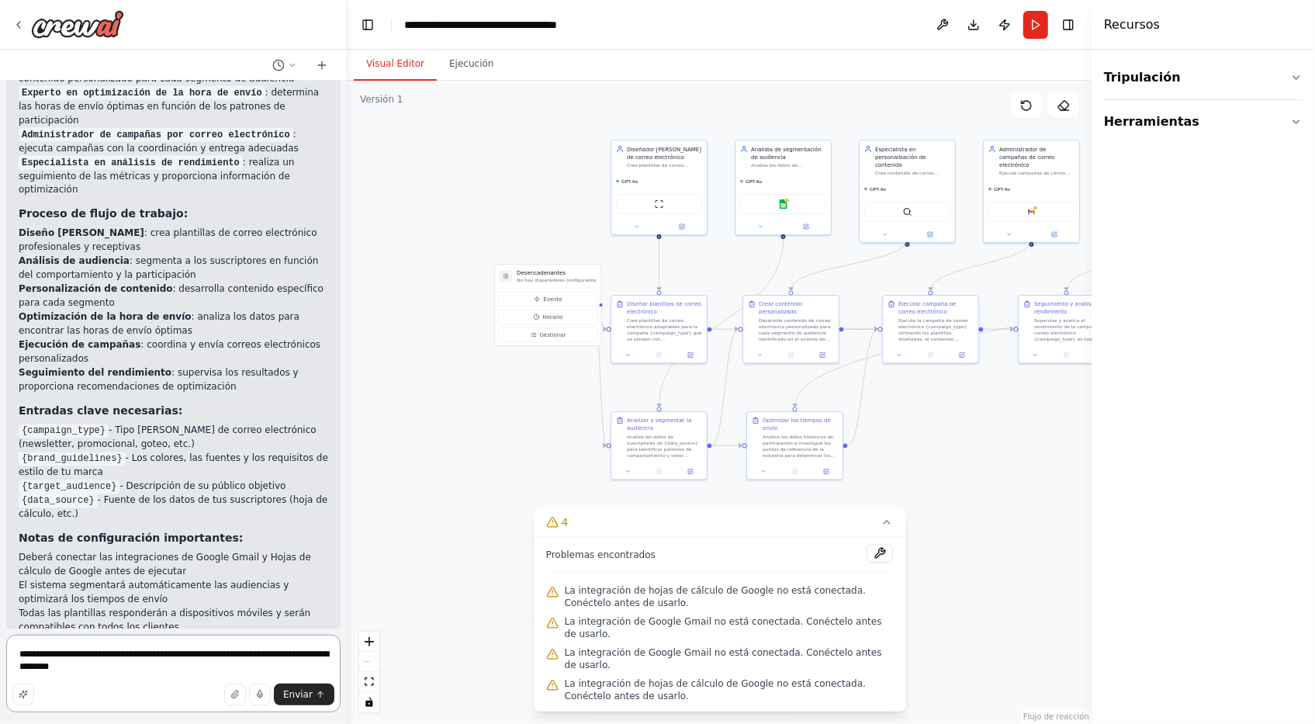
click at [17, 659] on textarea "**********" at bounding box center [173, 673] width 334 height 78
type textarea "**********"
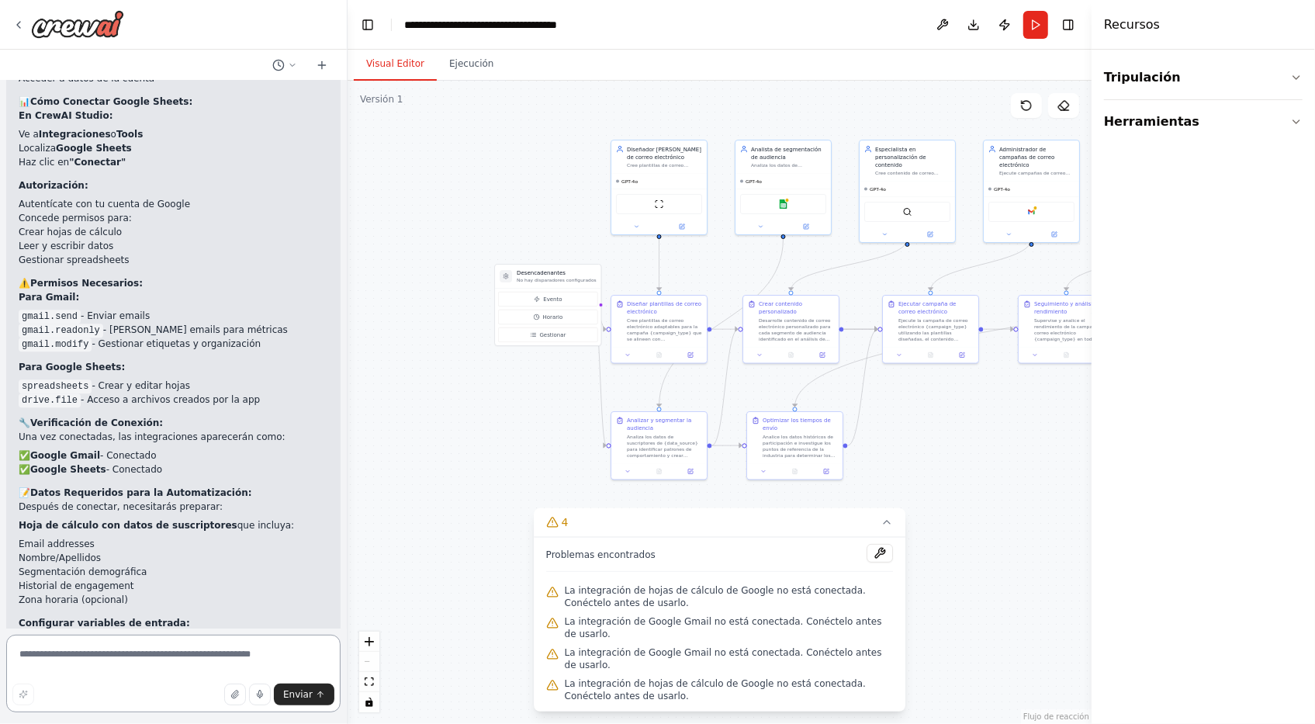
scroll to position [2877, 0]
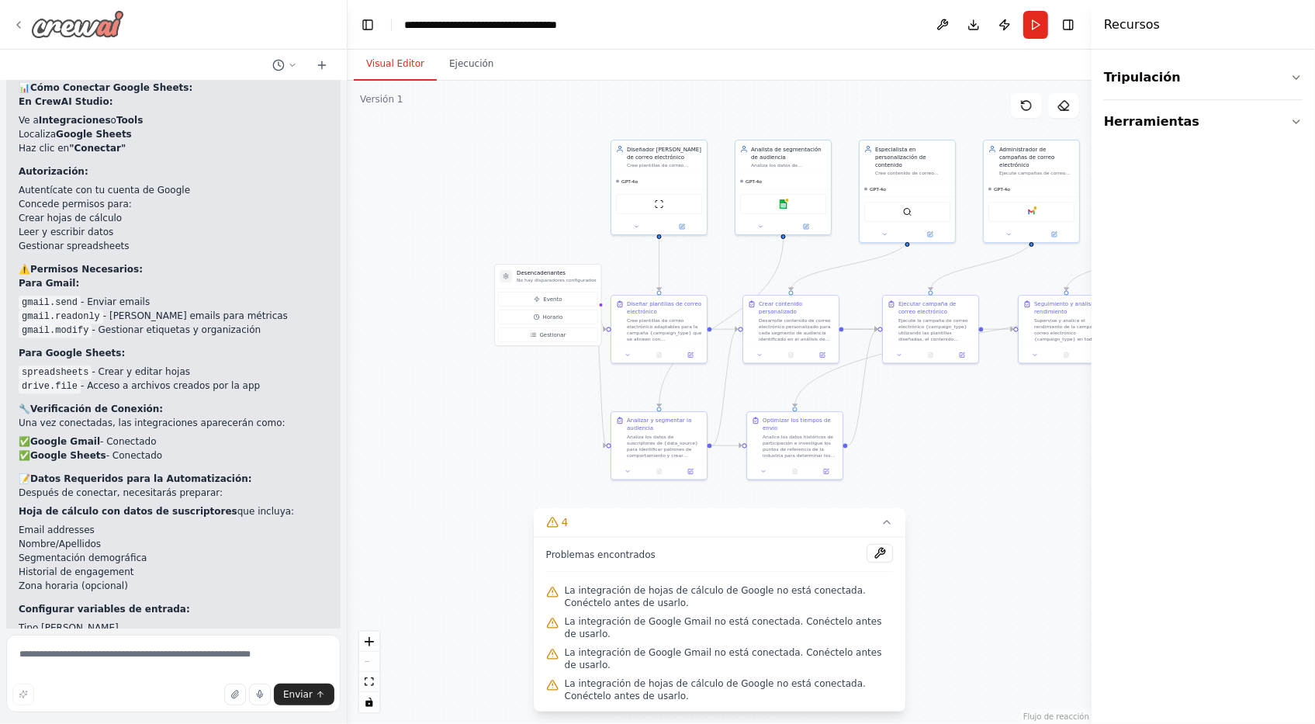
click at [19, 20] on icon at bounding box center [18, 25] width 12 height 12
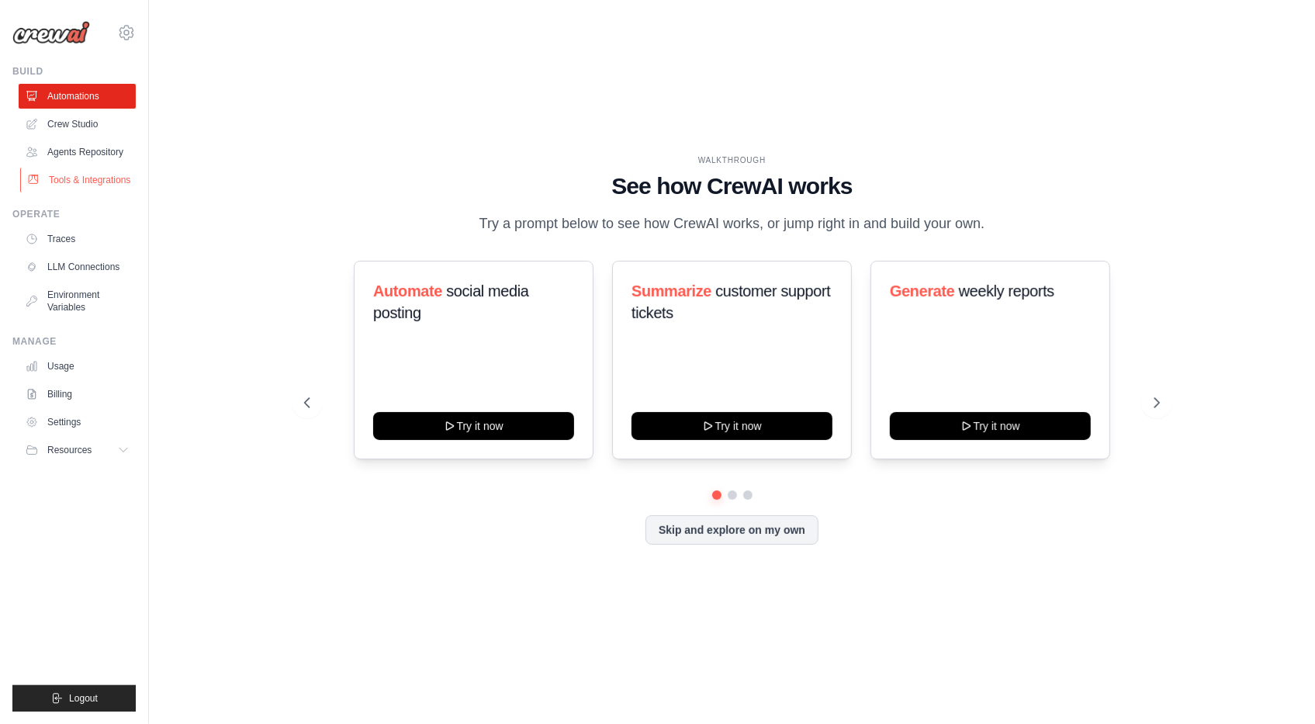
click at [96, 181] on link "Tools & Integrations" at bounding box center [78, 180] width 117 height 25
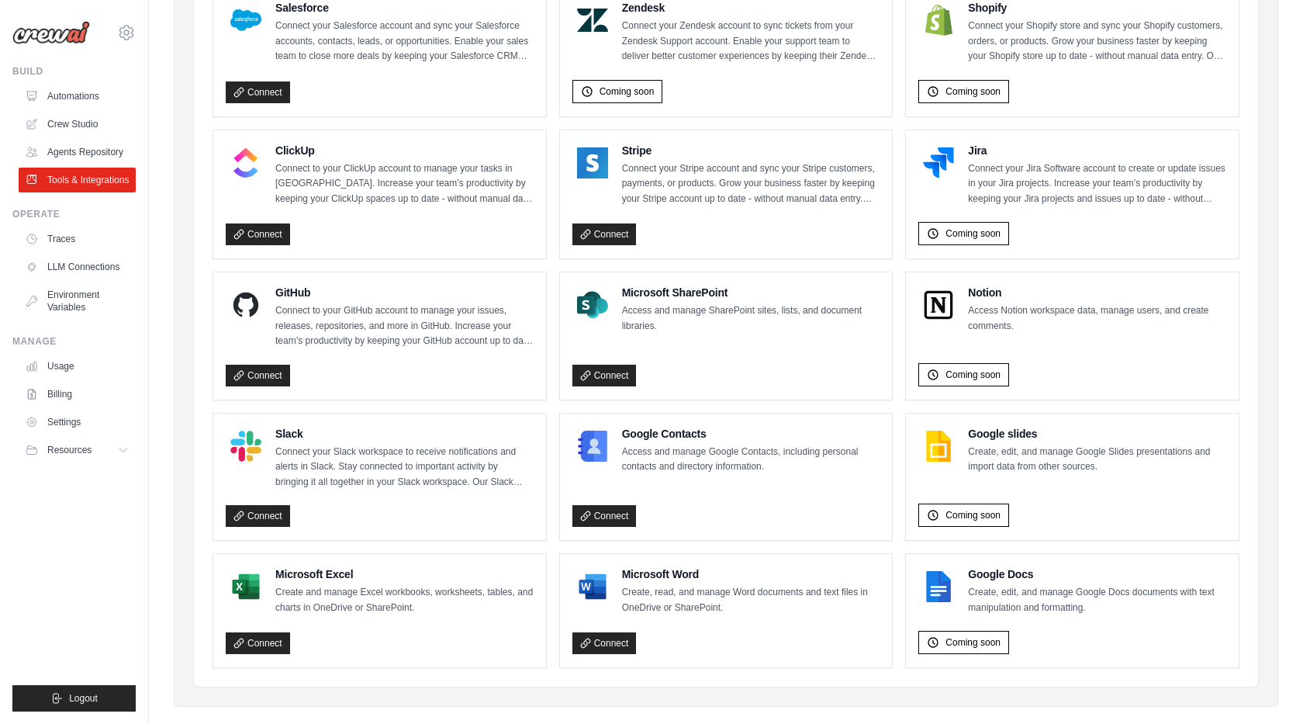
scroll to position [765, 0]
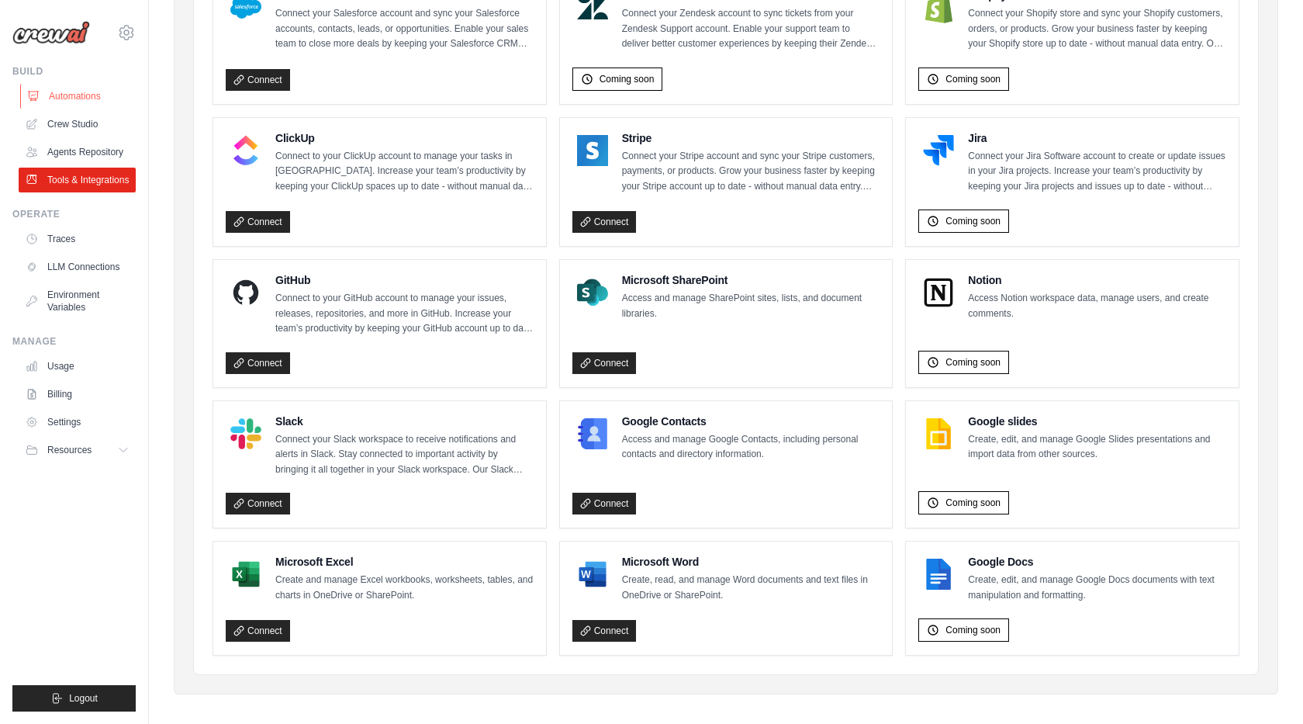
click at [83, 98] on link "Automations" at bounding box center [78, 96] width 117 height 25
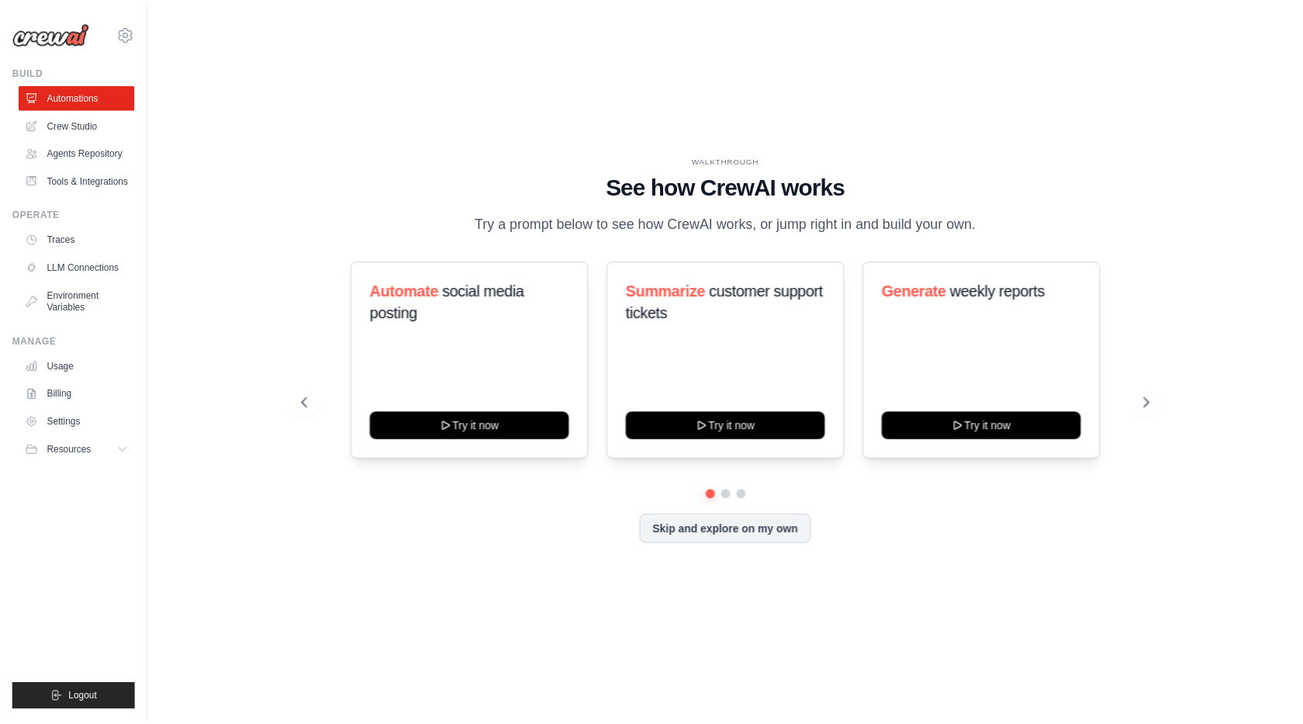
scroll to position [765, 0]
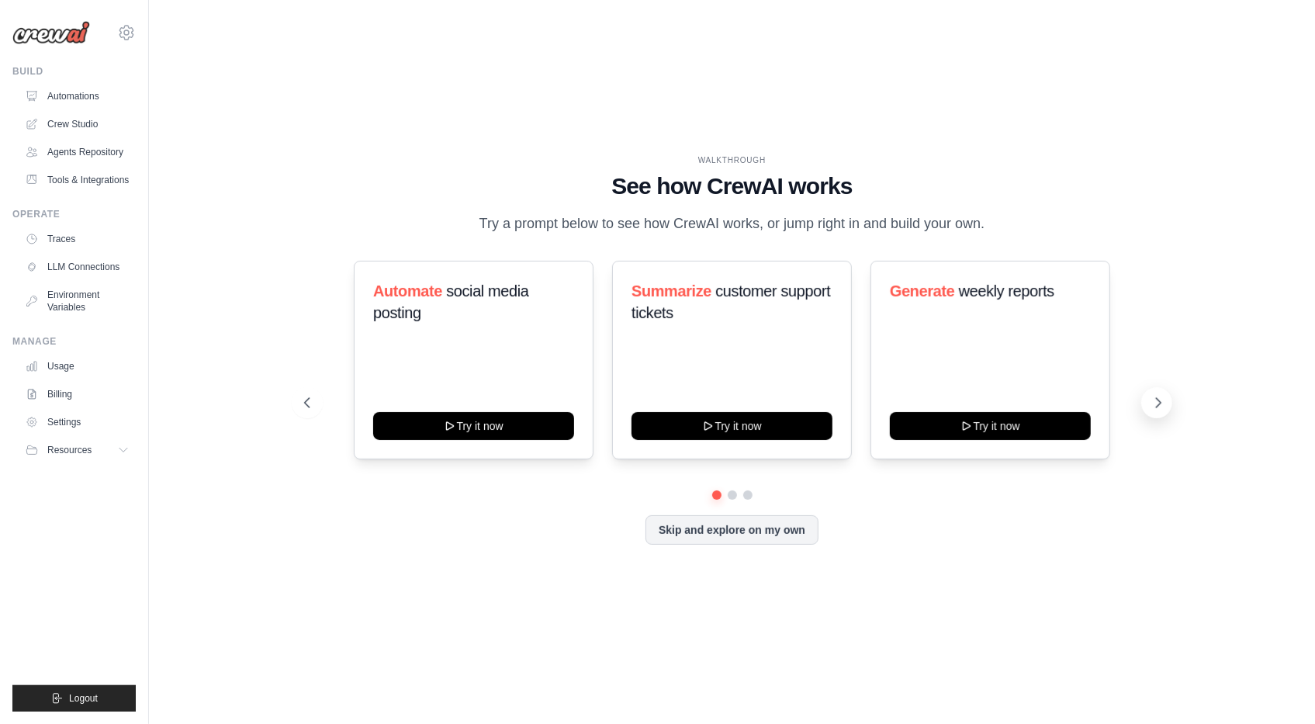
click at [1159, 398] on icon at bounding box center [1158, 403] width 16 height 16
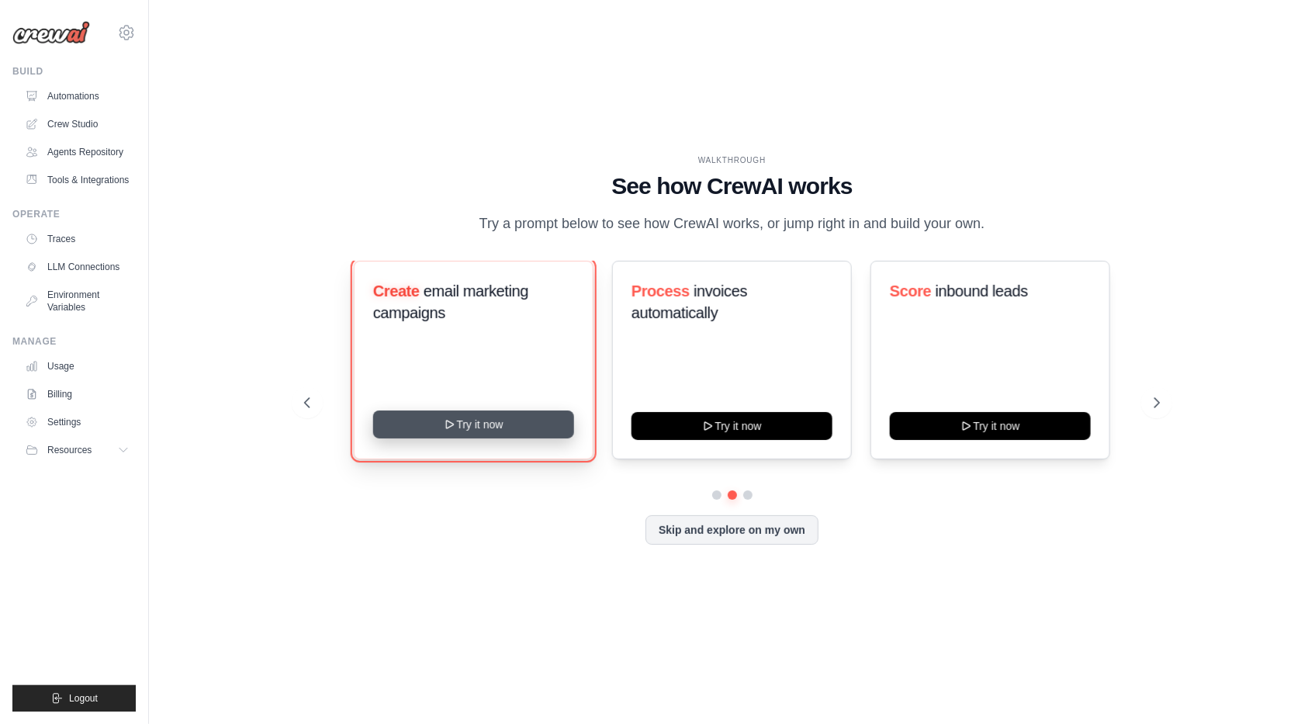
click at [506, 432] on button "Try it now" at bounding box center [473, 424] width 201 height 28
